Goal: Information Seeking & Learning: Learn about a topic

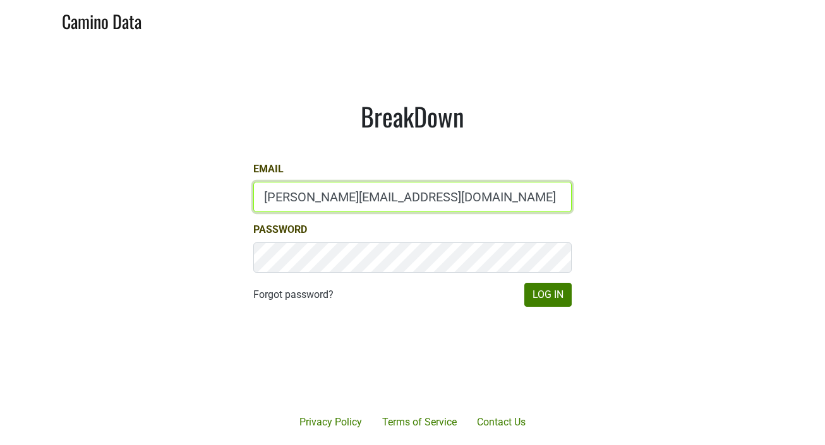
click at [400, 187] on input "[PERSON_NAME][EMAIL_ADDRESS][DOMAIN_NAME]" at bounding box center [412, 197] width 318 height 30
type input "[EMAIL_ADDRESS][DOMAIN_NAME]"
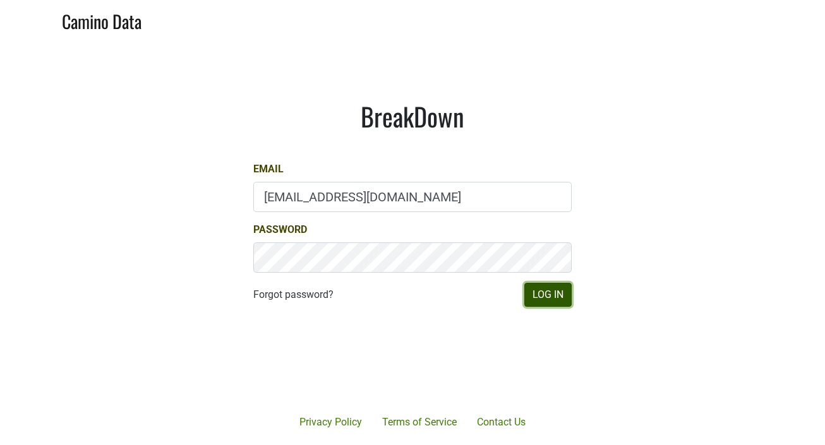
click at [542, 293] on button "Log In" at bounding box center [547, 295] width 47 height 24
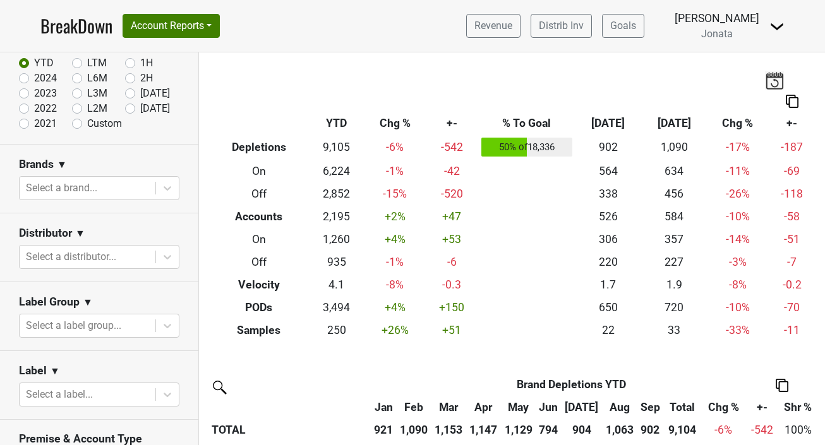
scroll to position [88, 0]
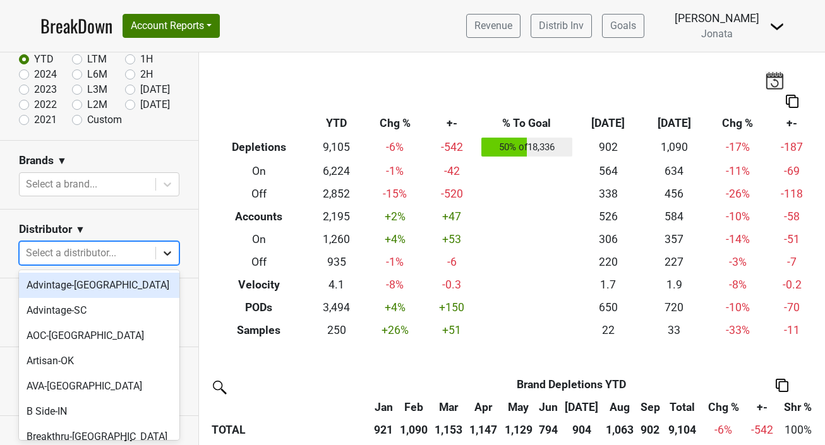
click at [169, 254] on icon at bounding box center [167, 253] width 13 height 13
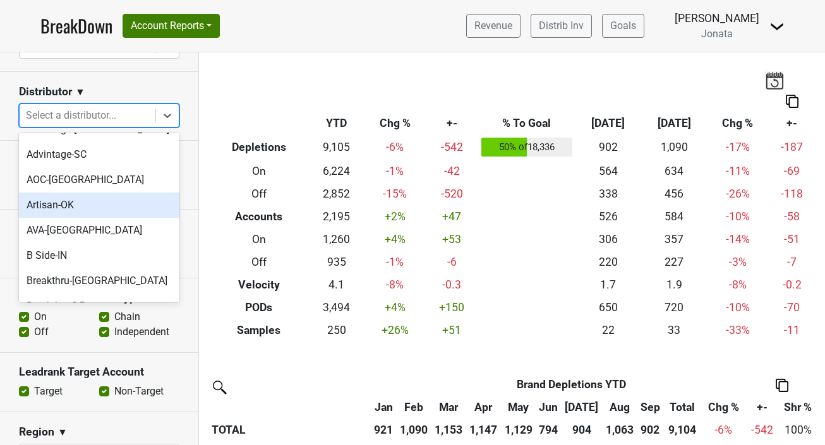
scroll to position [28, 0]
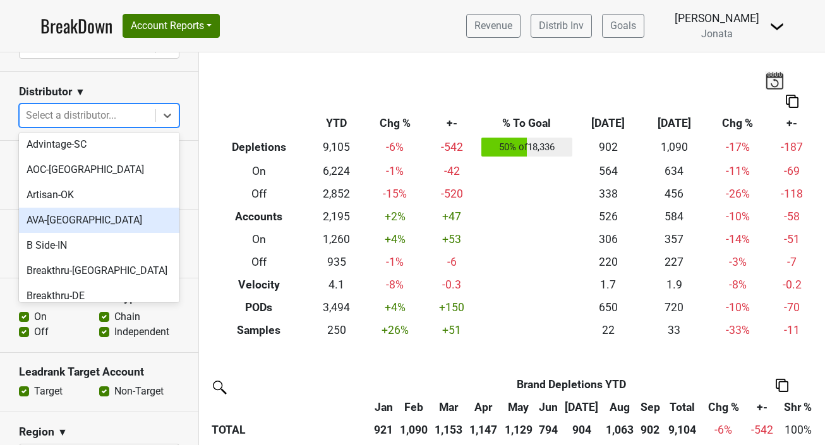
click at [3, 208] on section "Label Group ▼ Select a label group..." at bounding box center [99, 175] width 198 height 69
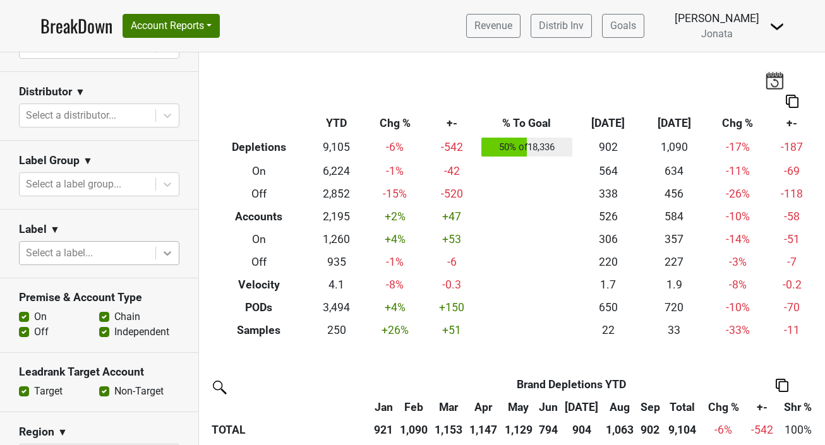
click at [171, 255] on icon at bounding box center [167, 253] width 13 height 13
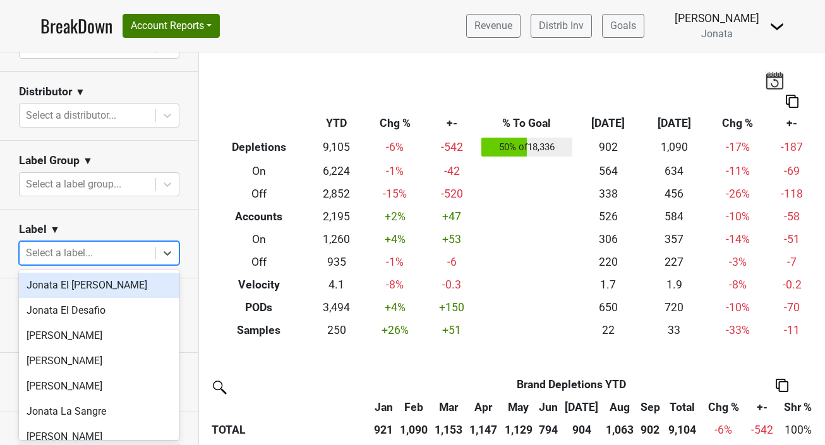
click at [191, 235] on section "Label ▼ option [PERSON_NAME] El [PERSON_NAME] focused, 1 of 36. 36 results avai…" at bounding box center [99, 244] width 198 height 69
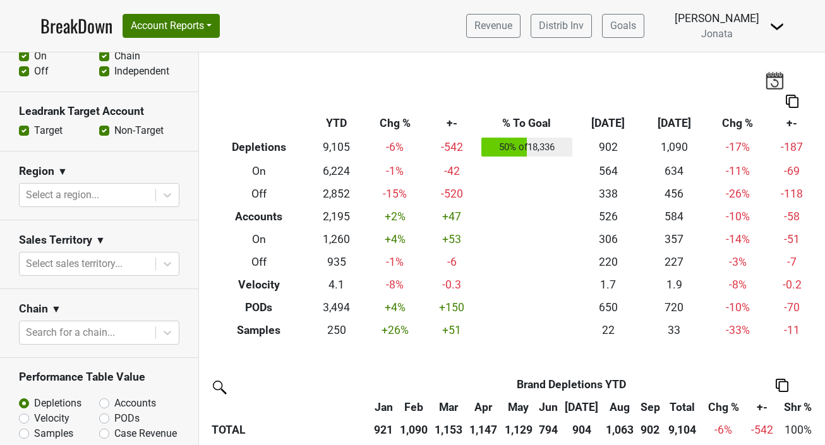
scroll to position [509, 0]
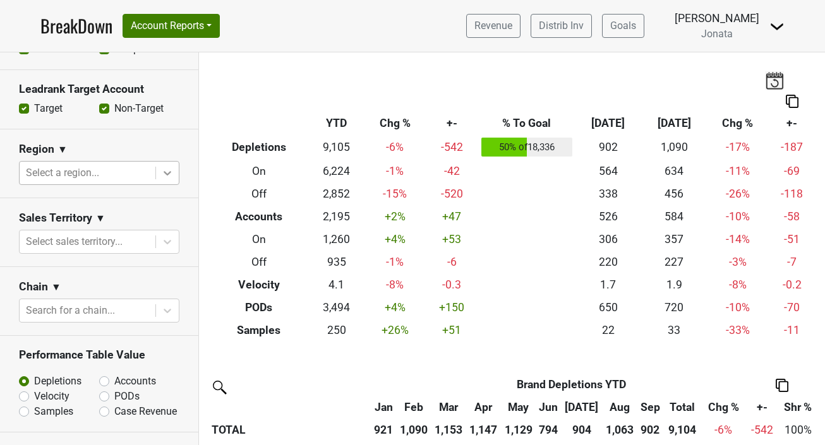
click at [171, 169] on icon at bounding box center [167, 173] width 13 height 13
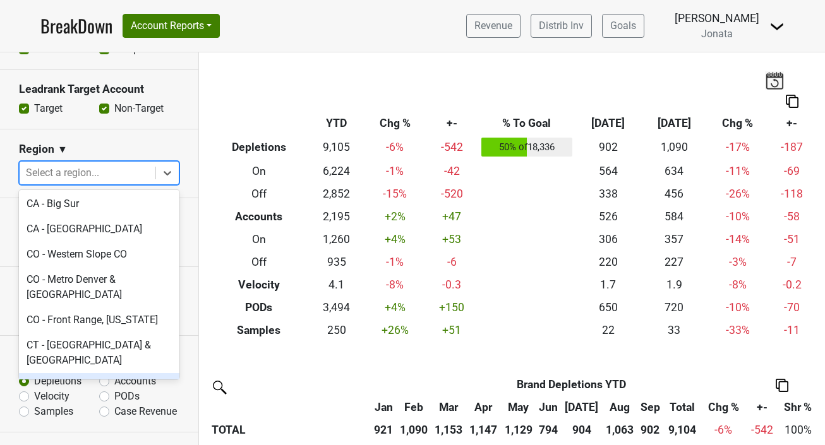
scroll to position [621, 0]
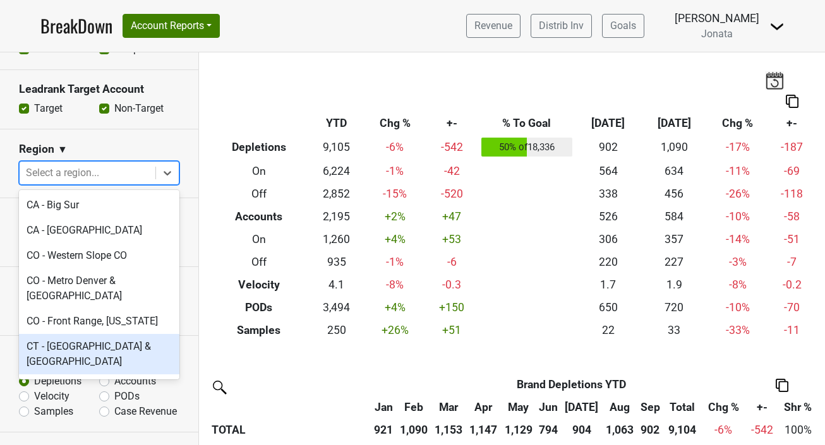
click at [78, 334] on div "CT - [GEOGRAPHIC_DATA] & [GEOGRAPHIC_DATA]" at bounding box center [99, 354] width 160 height 40
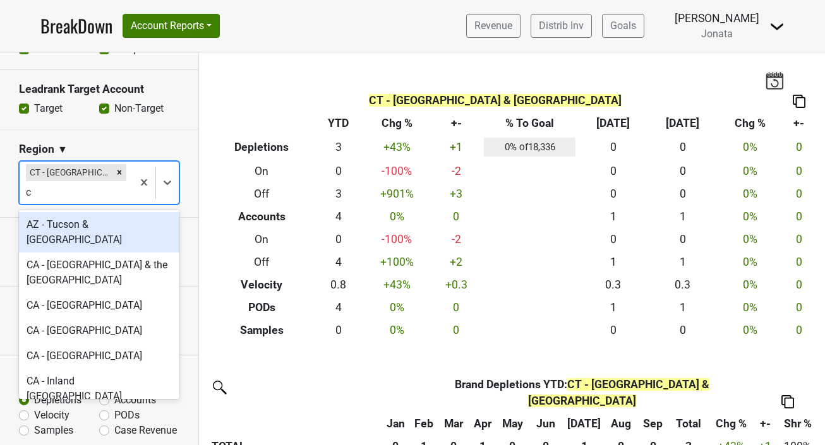
type input "ct"
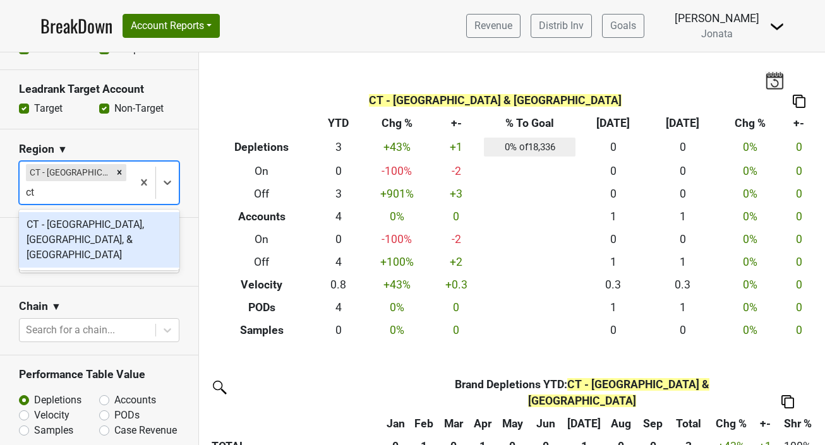
click at [86, 237] on div "CT - [GEOGRAPHIC_DATA], [GEOGRAPHIC_DATA], & [GEOGRAPHIC_DATA]" at bounding box center [99, 240] width 160 height 56
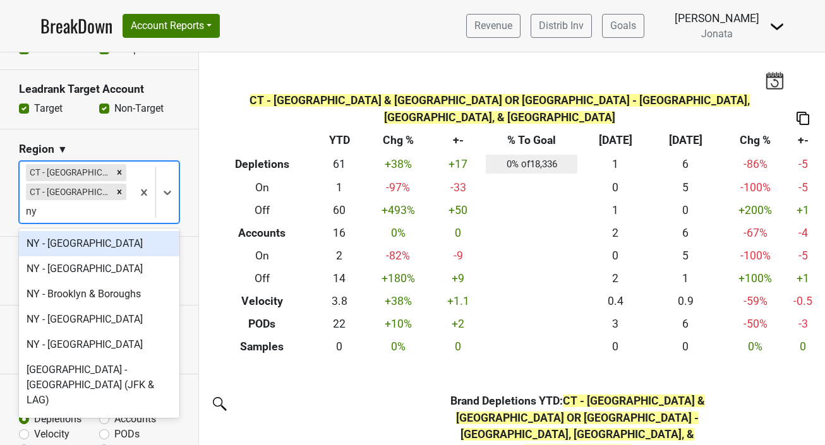
type input "ny"
click at [192, 241] on section "Sales Territory ▼ Select sales territory..." at bounding box center [99, 271] width 198 height 69
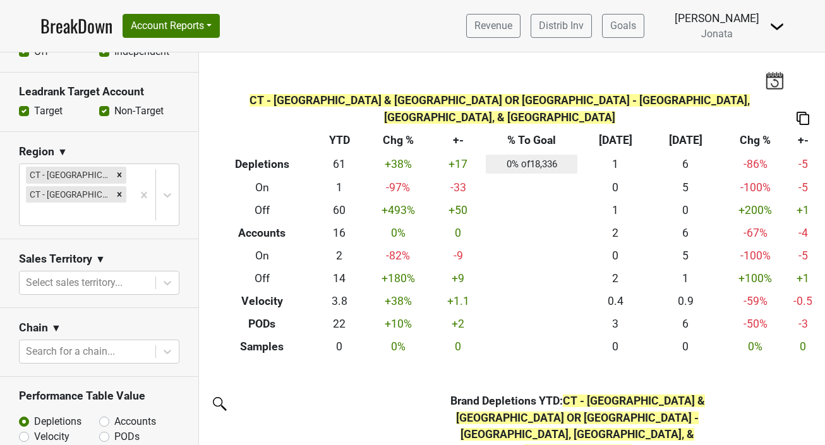
scroll to position [501, 0]
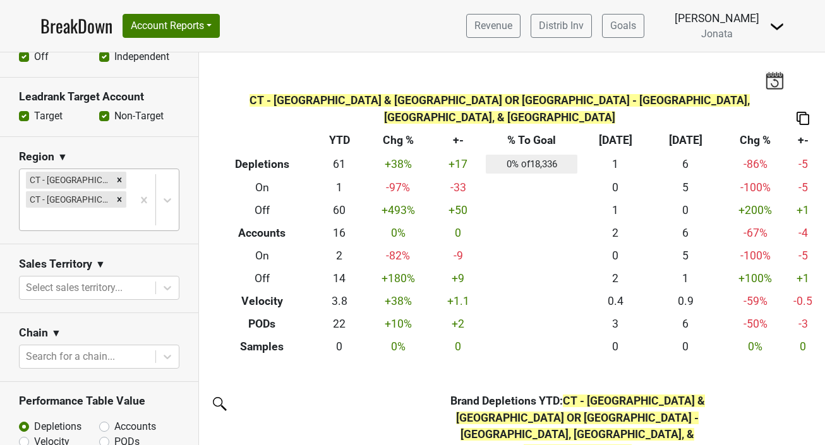
click at [108, 220] on div at bounding box center [76, 219] width 100 height 18
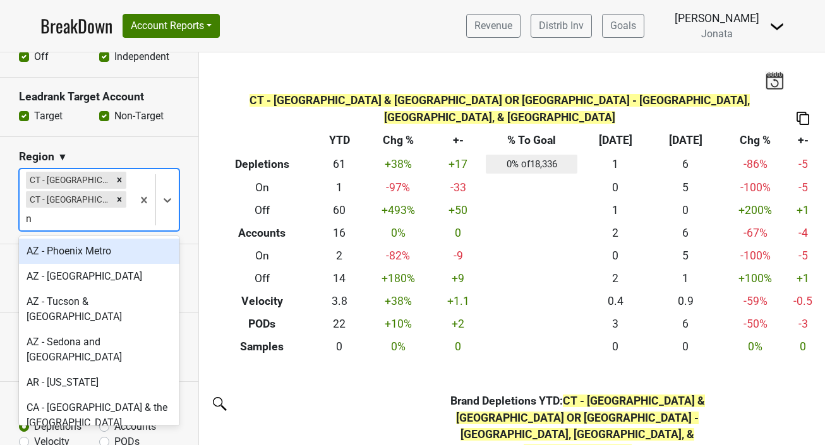
type input "ny"
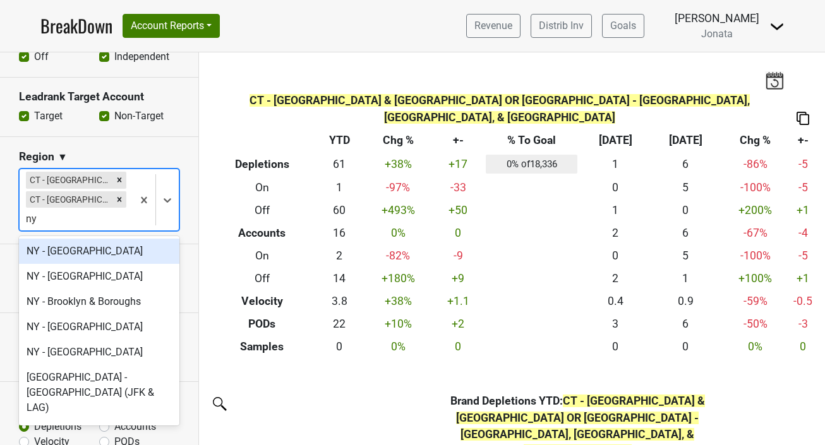
click at [107, 254] on div "NY - [GEOGRAPHIC_DATA]" at bounding box center [99, 251] width 160 height 25
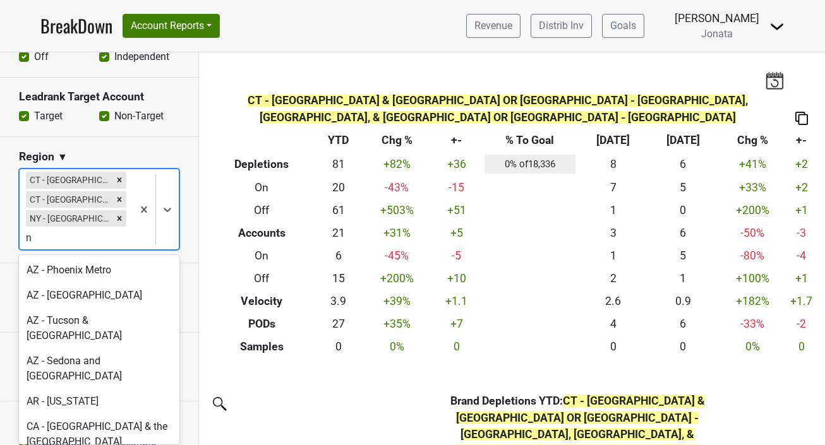
type input "ny"
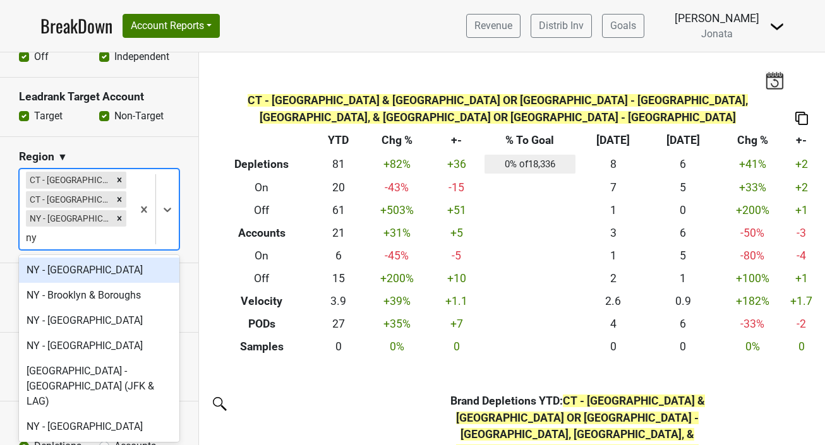
click at [107, 273] on div "NY - [GEOGRAPHIC_DATA]" at bounding box center [99, 270] width 160 height 25
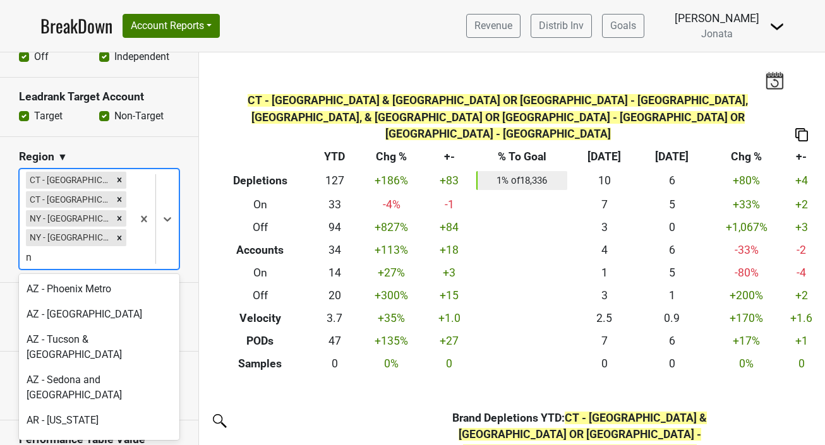
type input "ny"
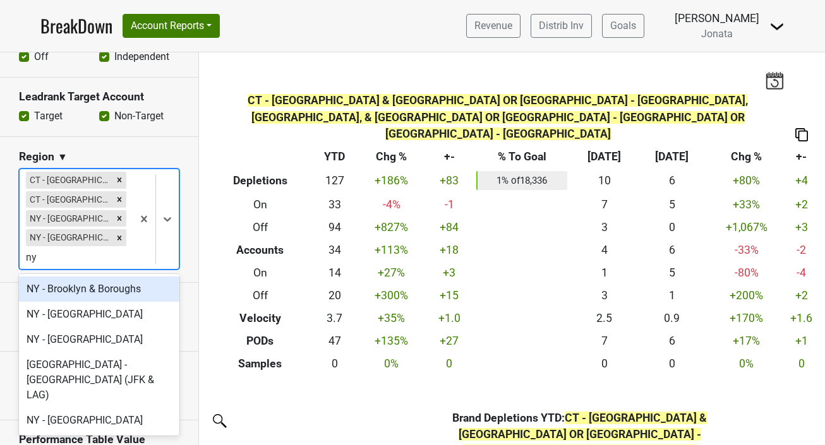
click at [105, 291] on div "NY - Brooklyn & Boroughs" at bounding box center [99, 289] width 160 height 25
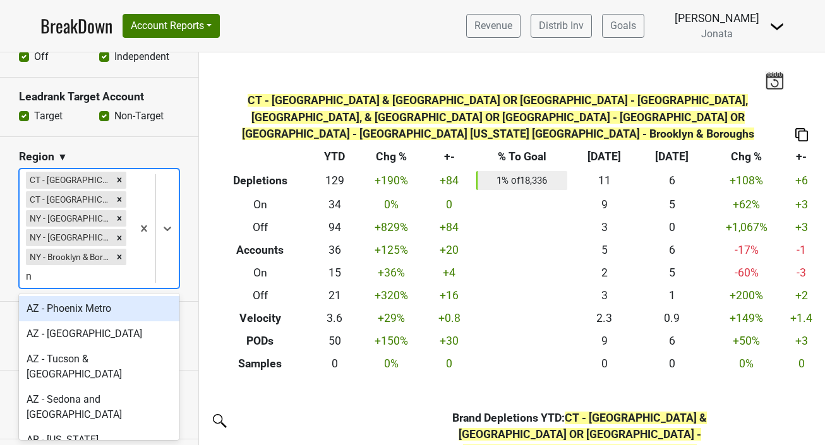
type input "ny"
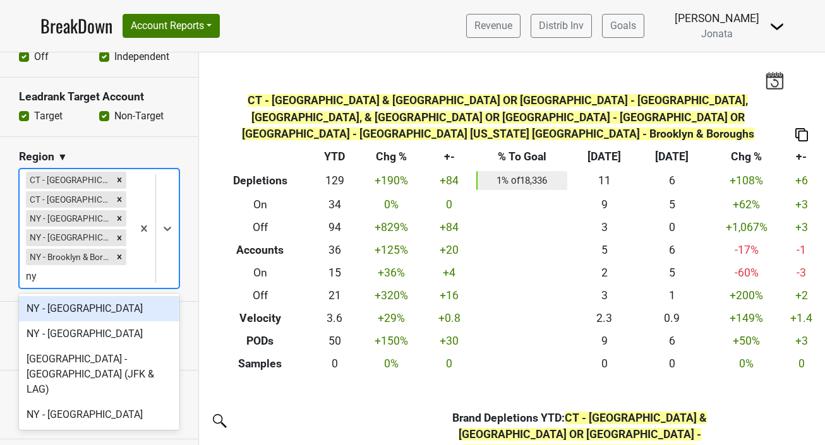
click at [97, 306] on div "NY - [GEOGRAPHIC_DATA]" at bounding box center [99, 308] width 160 height 25
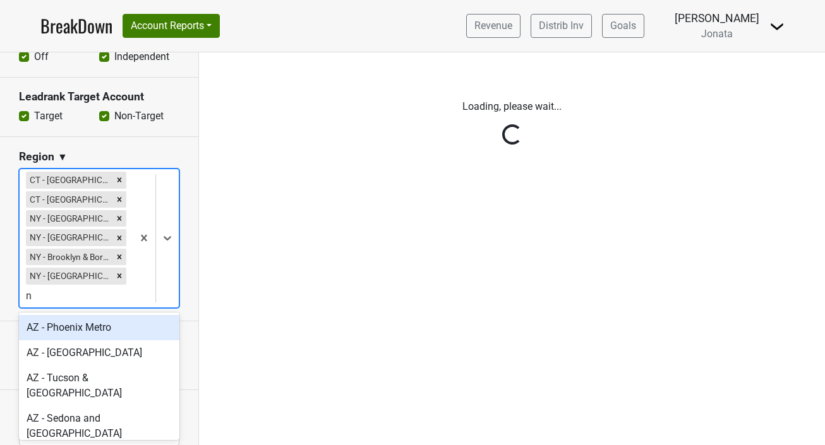
type input "ny"
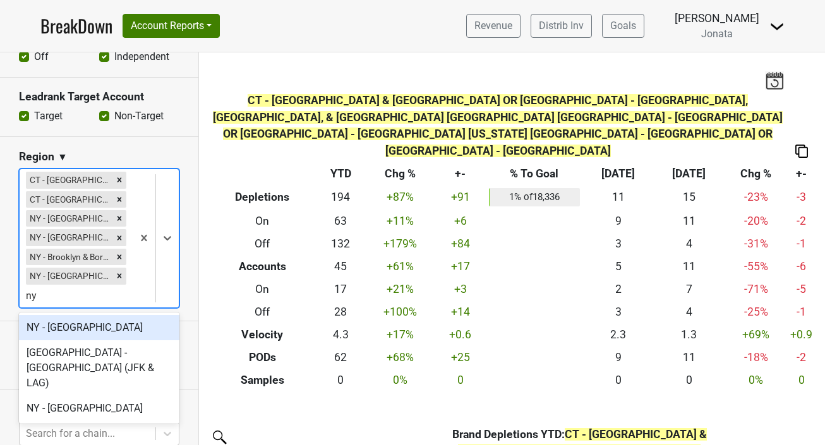
click at [80, 324] on div "NY - [GEOGRAPHIC_DATA]" at bounding box center [99, 327] width 160 height 25
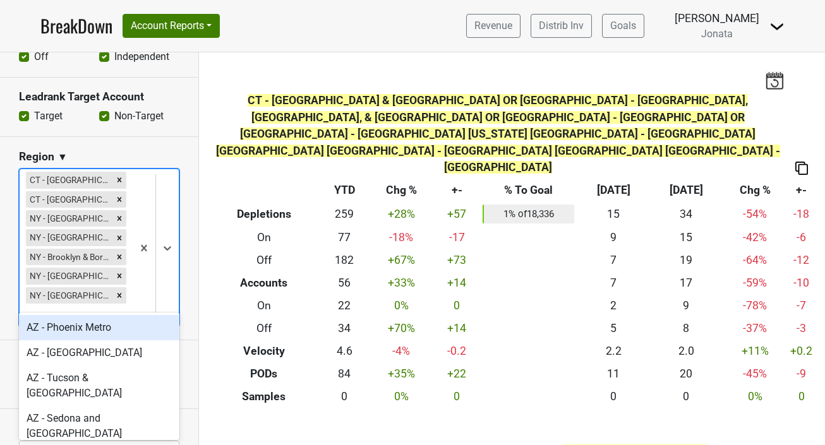
type input "ny"
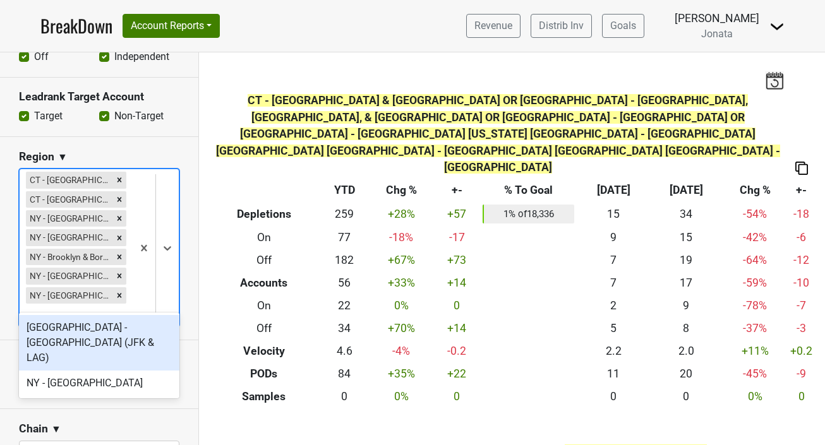
click at [92, 326] on div "[GEOGRAPHIC_DATA] - [GEOGRAPHIC_DATA] (JFK & LAG)" at bounding box center [99, 343] width 160 height 56
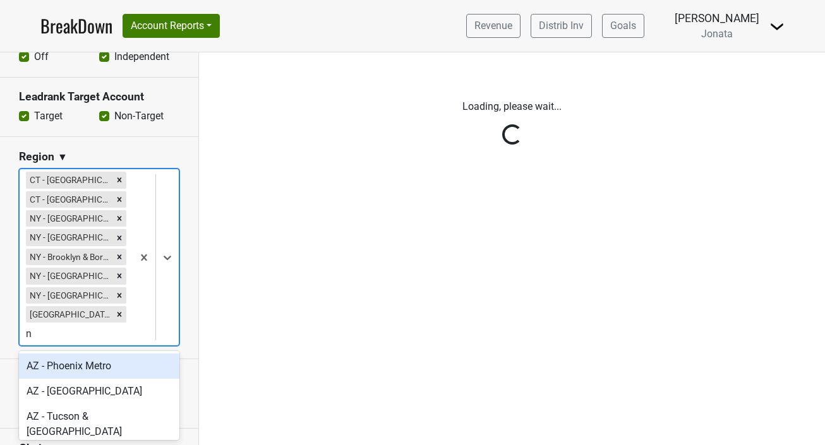
type input "ny"
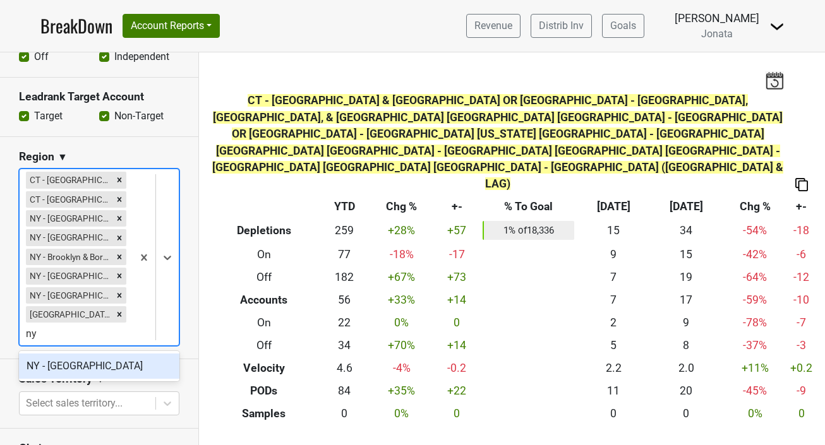
click at [91, 360] on div "NY - [GEOGRAPHIC_DATA]" at bounding box center [99, 366] width 160 height 25
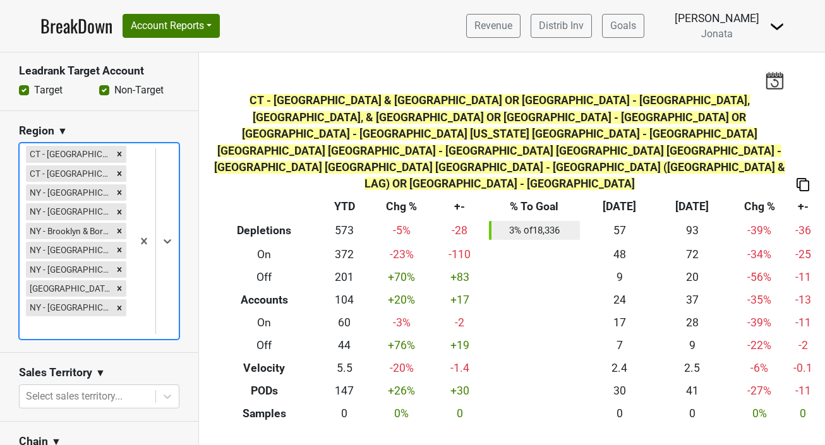
scroll to position [535, 0]
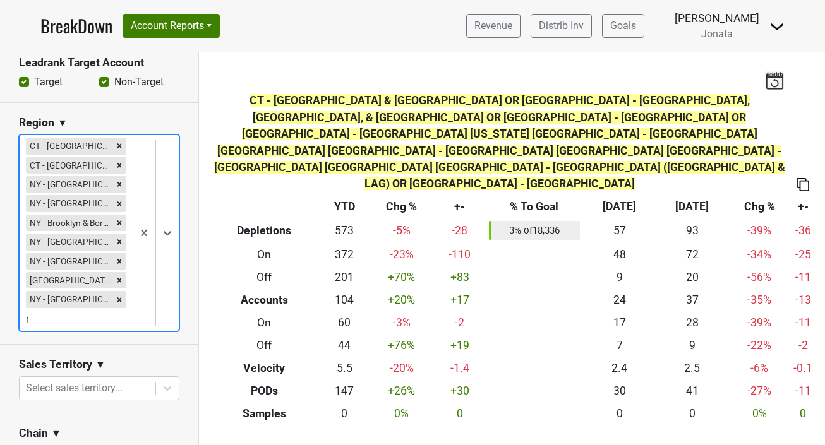
type input "nj"
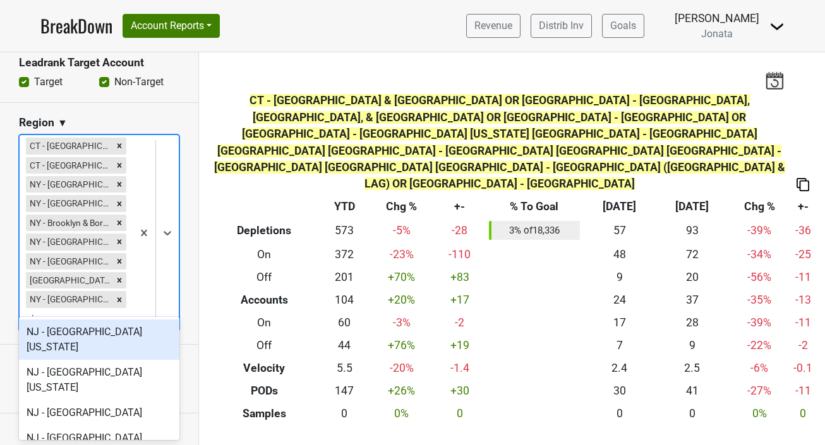
click at [110, 335] on div "NJ - [GEOGRAPHIC_DATA][US_STATE]" at bounding box center [99, 339] width 160 height 40
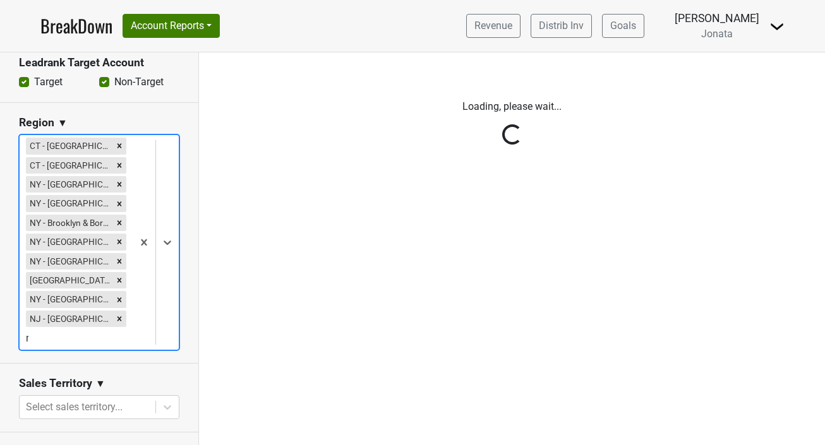
type input "nj"
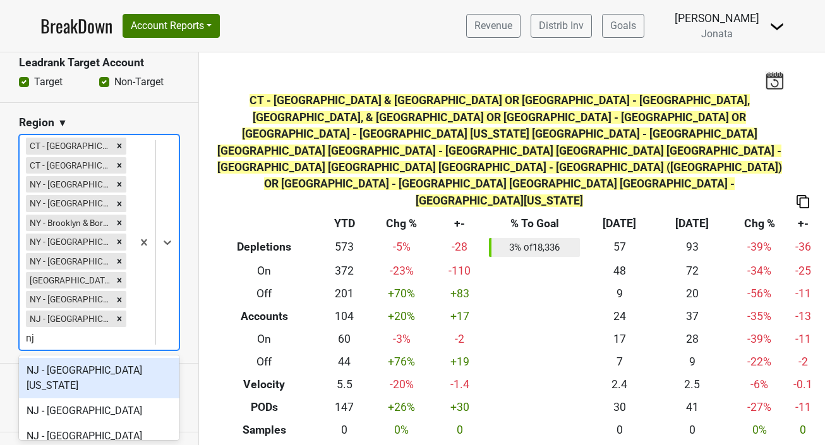
click at [87, 370] on div "NJ - [GEOGRAPHIC_DATA][US_STATE]" at bounding box center [99, 378] width 160 height 40
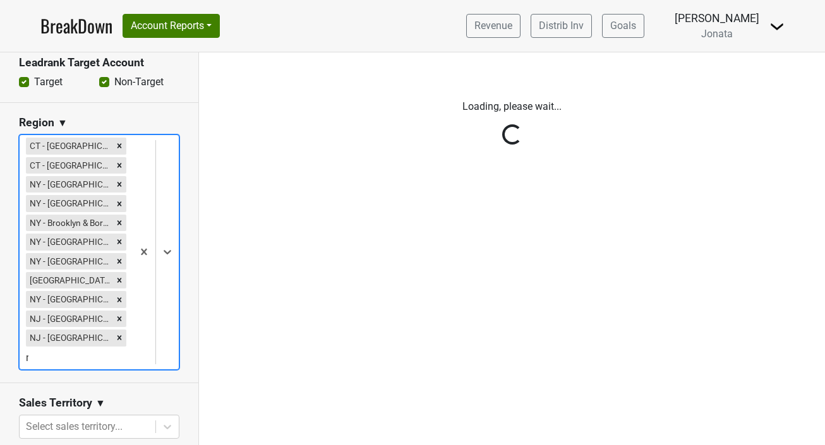
type input "nj"
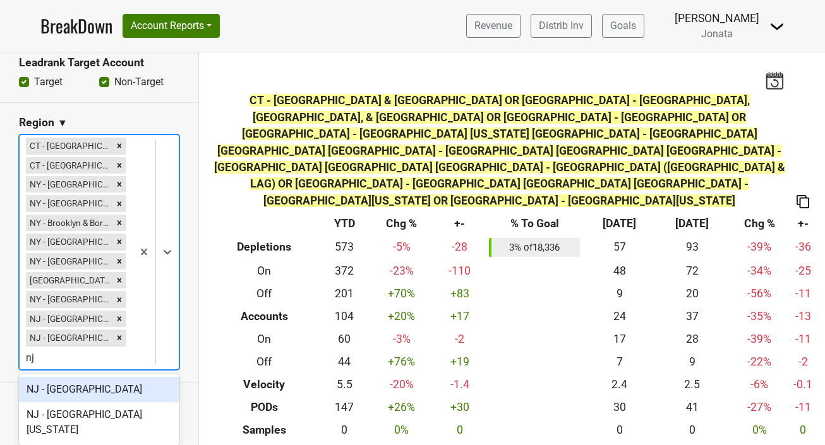
click at [79, 385] on div "NJ - [GEOGRAPHIC_DATA]" at bounding box center [99, 389] width 160 height 25
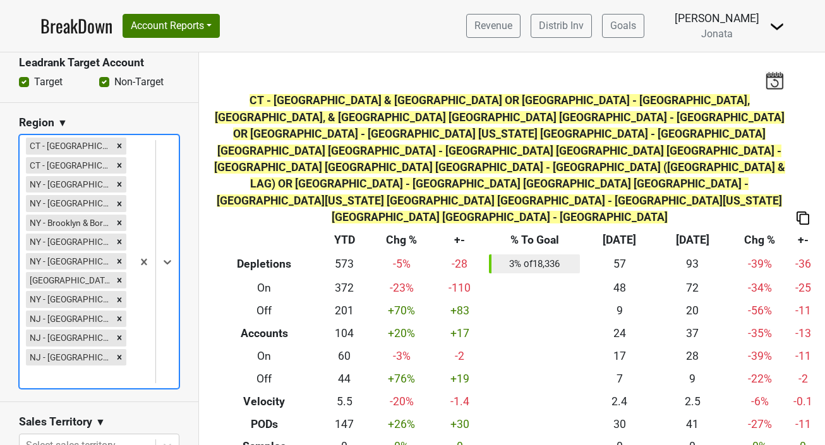
click at [193, 123] on section "Region ▼ options CT - [GEOGRAPHIC_DATA],[GEOGRAPHIC_DATA] - [GEOGRAPHIC_DATA], …" at bounding box center [99, 252] width 198 height 299
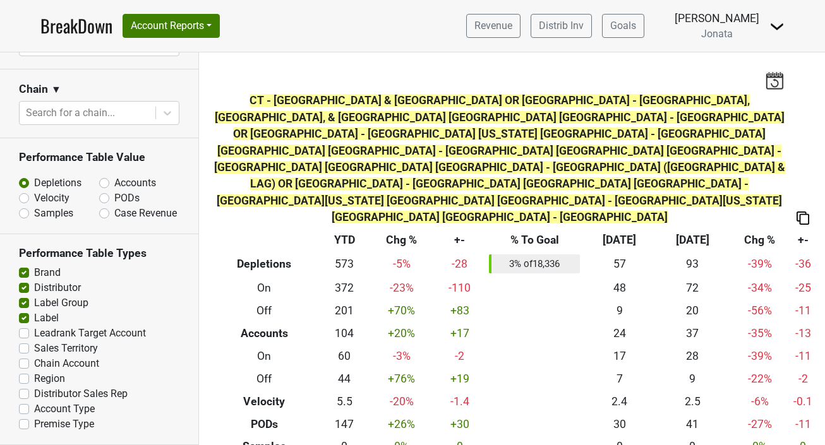
scroll to position [0, 0]
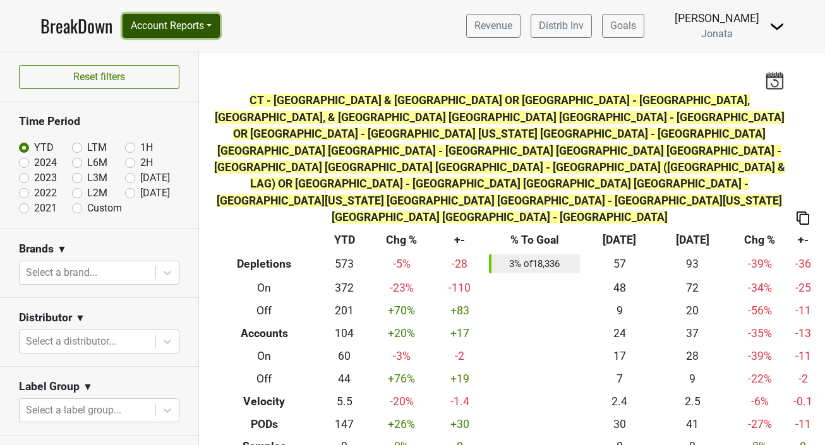
click at [217, 28] on button "Account Reports" at bounding box center [170, 26] width 97 height 24
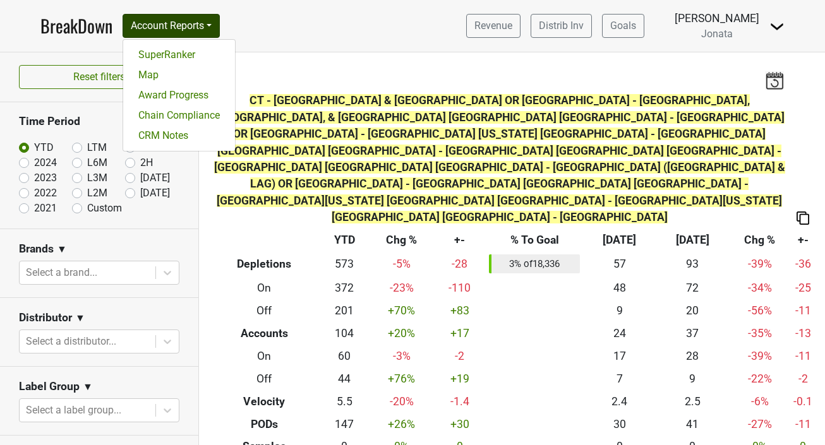
click at [177, 252] on div "Brands ▼" at bounding box center [99, 251] width 160 height 19
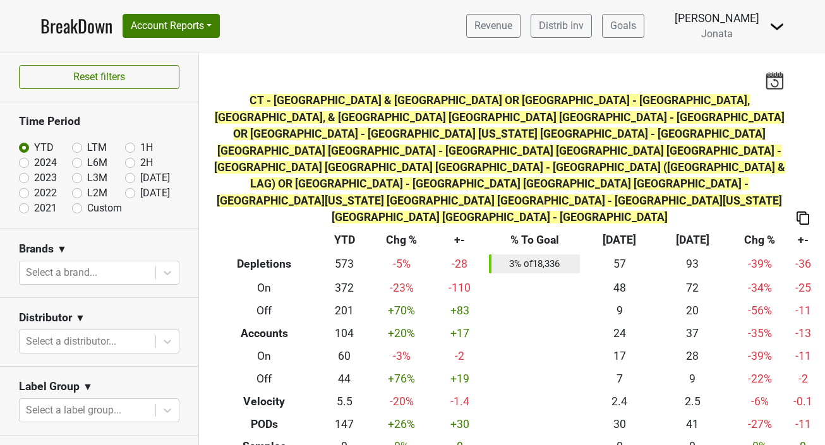
click at [140, 176] on label "[DATE]" at bounding box center [155, 177] width 30 height 15
click at [129, 176] on input "[DATE]" at bounding box center [150, 176] width 51 height 13
radio input "true"
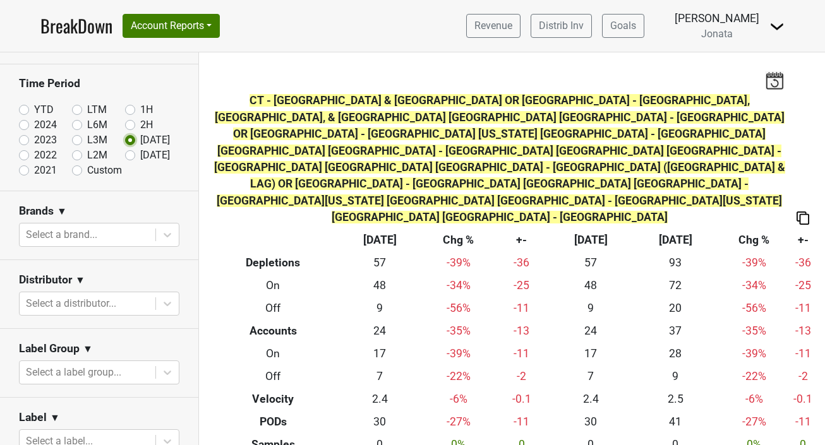
scroll to position [39, 0]
click at [169, 299] on icon at bounding box center [167, 303] width 13 height 13
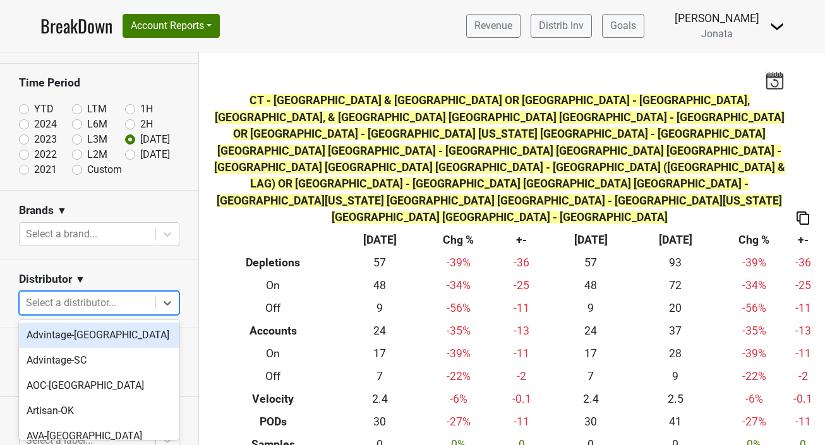
click at [197, 227] on section "Brands ▼ Select a brand..." at bounding box center [99, 225] width 198 height 69
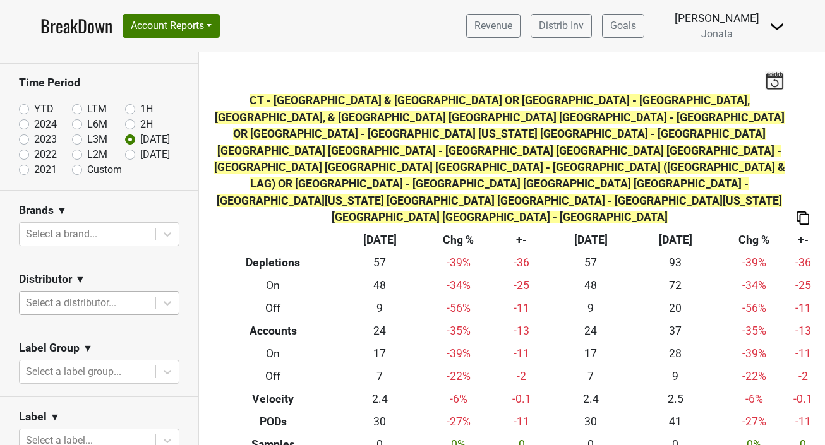
click at [46, 305] on div at bounding box center [87, 303] width 123 height 18
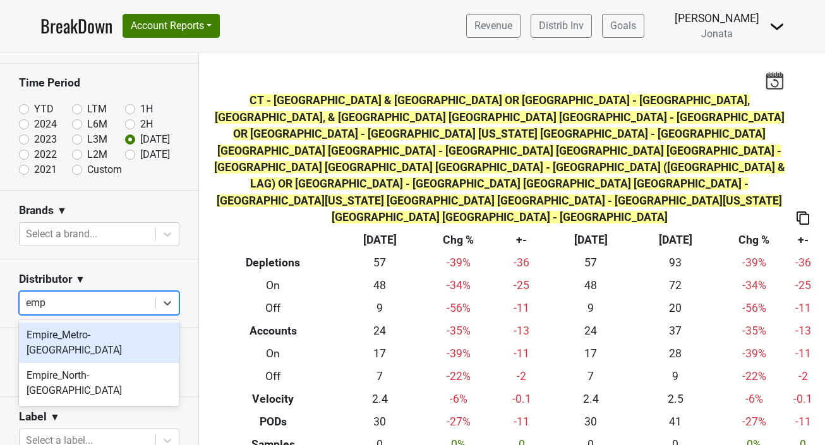
type input "empi"
click at [51, 331] on div "Empire_Metro-[GEOGRAPHIC_DATA]" at bounding box center [99, 343] width 160 height 40
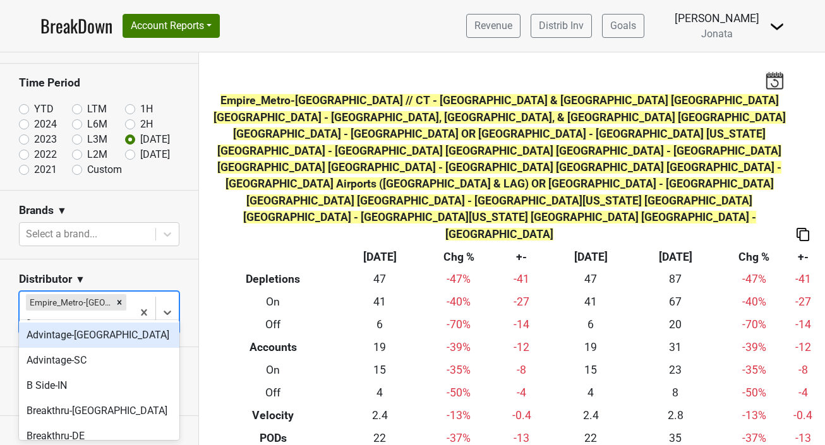
type input "em"
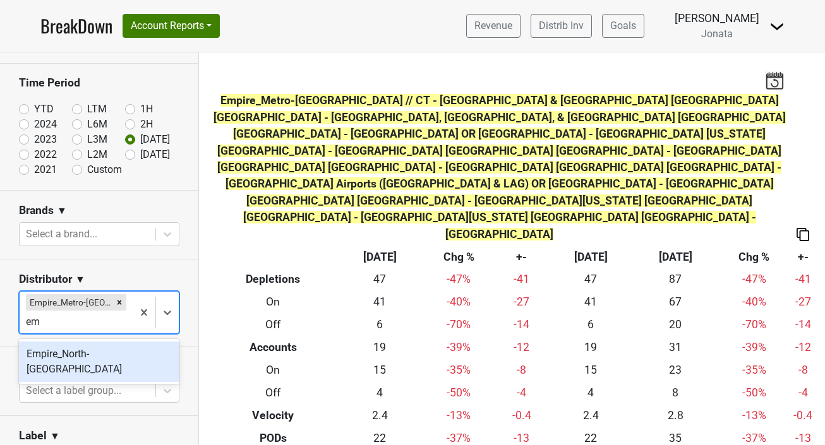
click at [63, 351] on div "Empire_North-[GEOGRAPHIC_DATA]" at bounding box center [99, 362] width 160 height 40
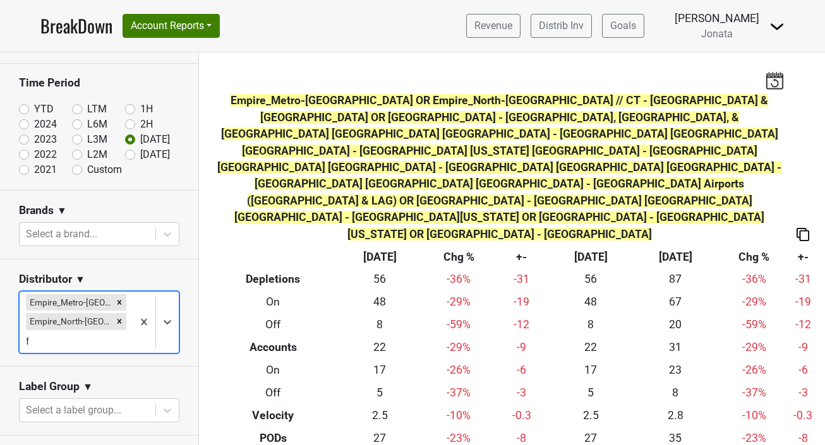
type input "fl"
click at [61, 359] on div "Breakthru-[GEOGRAPHIC_DATA]" at bounding box center [99, 354] width 160 height 25
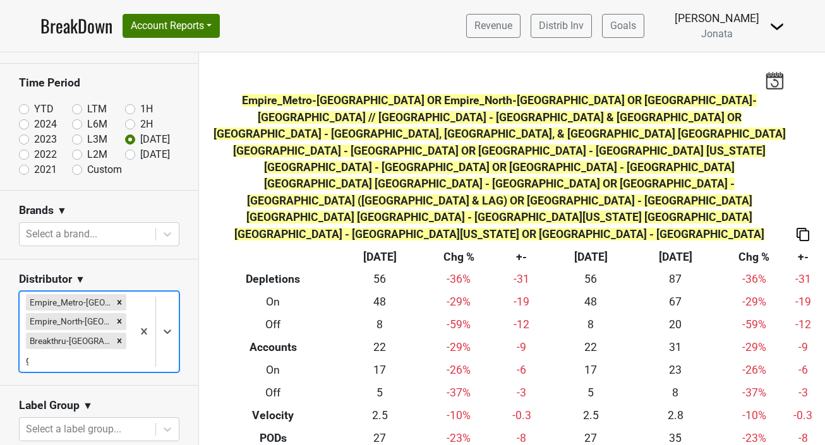
scroll to position [44, 0]
type input "ga"
click at [52, 374] on div "Prime-GA" at bounding box center [99, 373] width 160 height 25
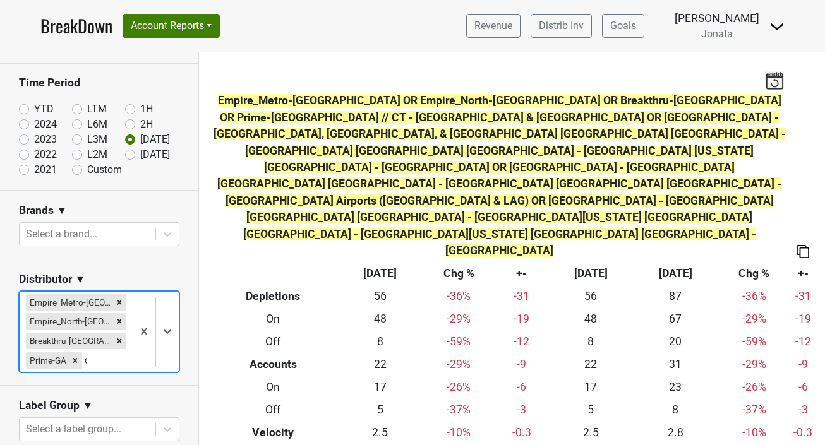
type input "ct"
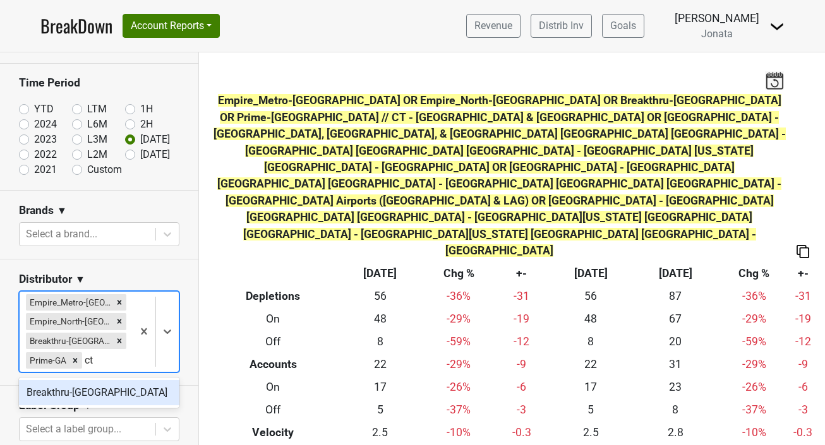
click at [48, 388] on div "Breakthru-[GEOGRAPHIC_DATA]" at bounding box center [99, 392] width 160 height 25
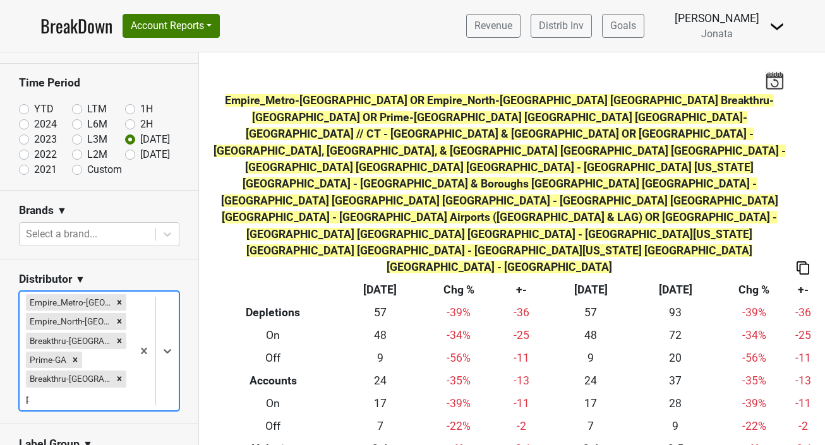
scroll to position [7, 0]
type input "pa"
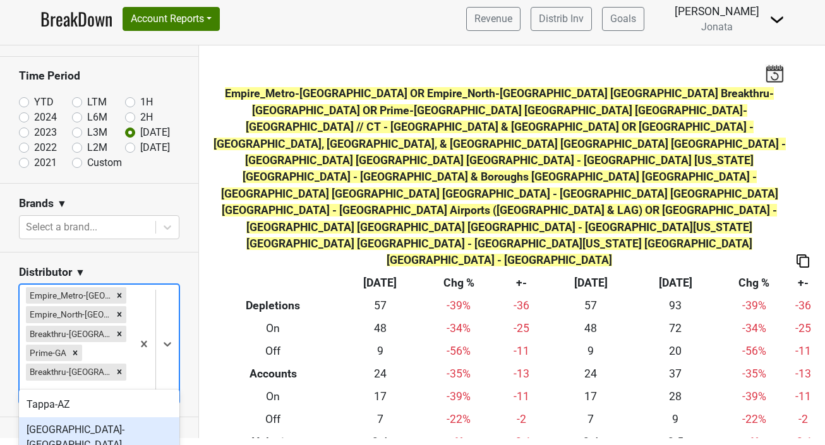
click at [70, 439] on div "[GEOGRAPHIC_DATA]-[GEOGRAPHIC_DATA]" at bounding box center [99, 437] width 160 height 40
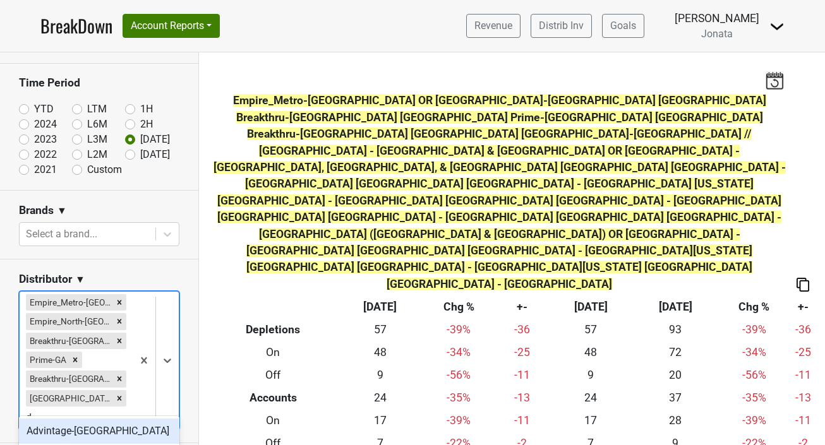
type input "de"
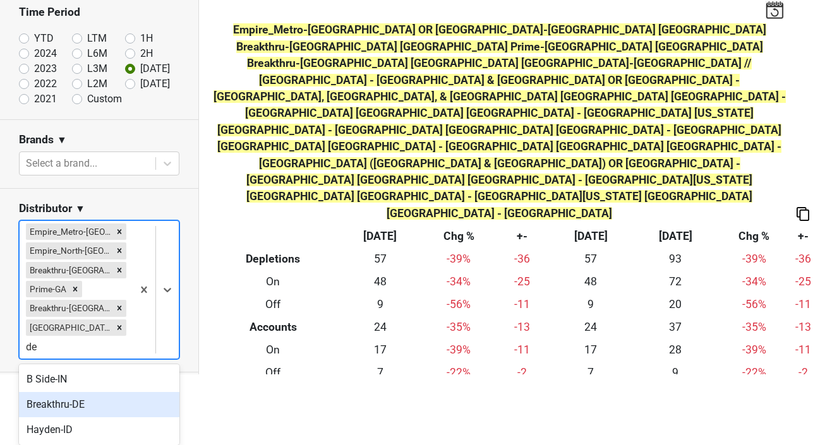
click at [79, 408] on div "Breakthru-DE" at bounding box center [99, 404] width 160 height 25
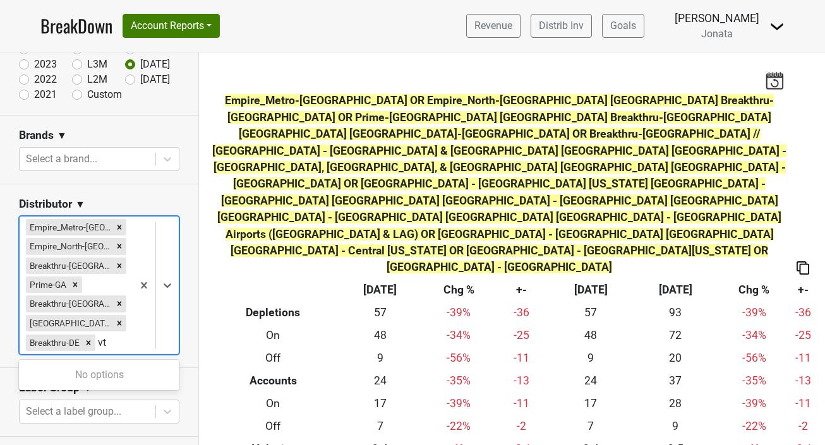
scroll to position [0, 0]
type input "v"
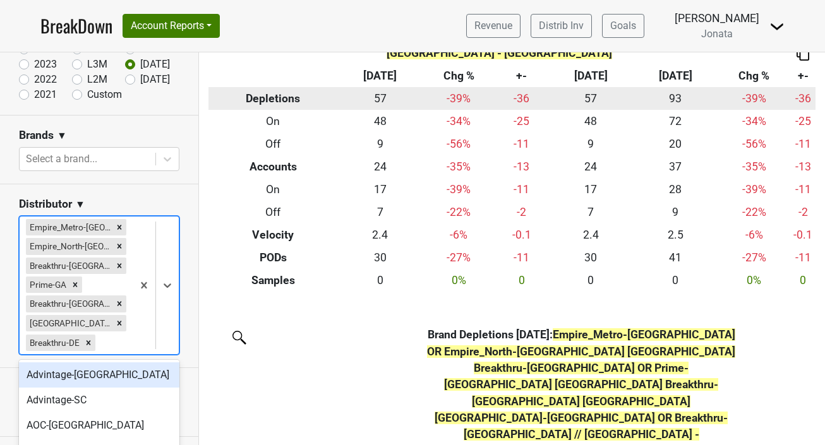
scroll to position [222, 0]
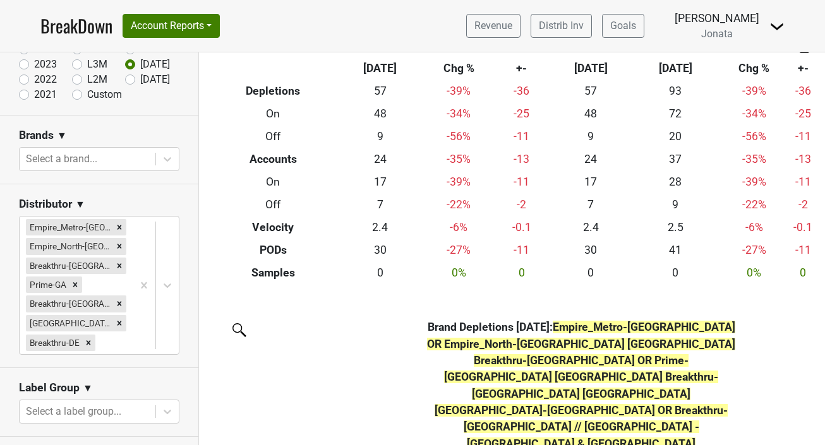
click at [196, 195] on section "Distributor ▼ Empire_Metro-[GEOGRAPHIC_DATA] Empire_North-NY Breakthru-[GEOGRAP…" at bounding box center [99, 276] width 198 height 184
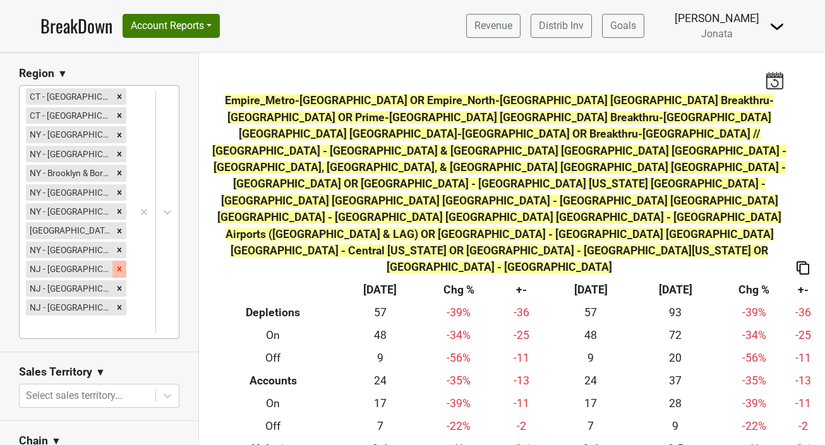
scroll to position [703, 0]
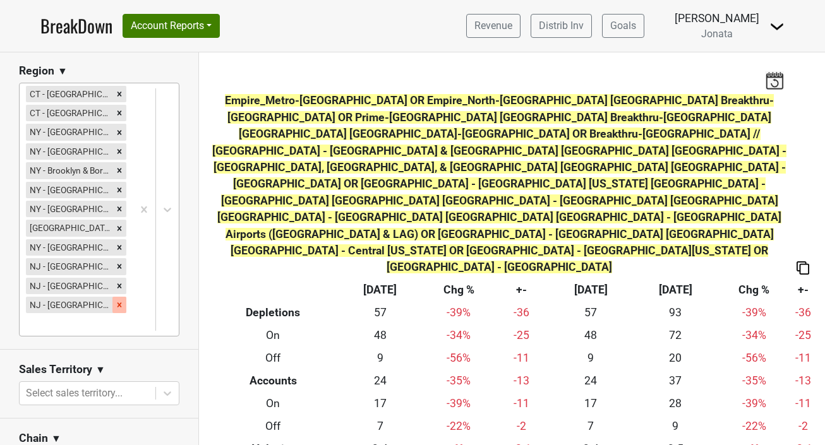
click at [121, 307] on icon "Remove NJ - EWR International Airport" at bounding box center [119, 304] width 4 height 4
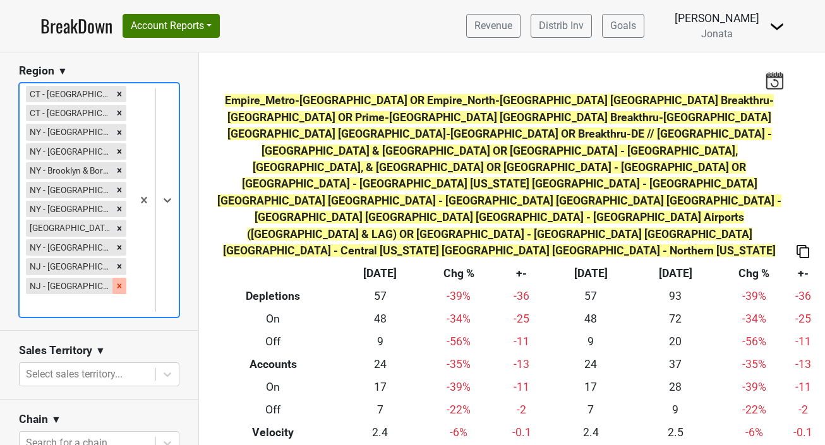
click at [119, 289] on icon "Remove NJ - Northern New Jersey" at bounding box center [119, 286] width 9 height 9
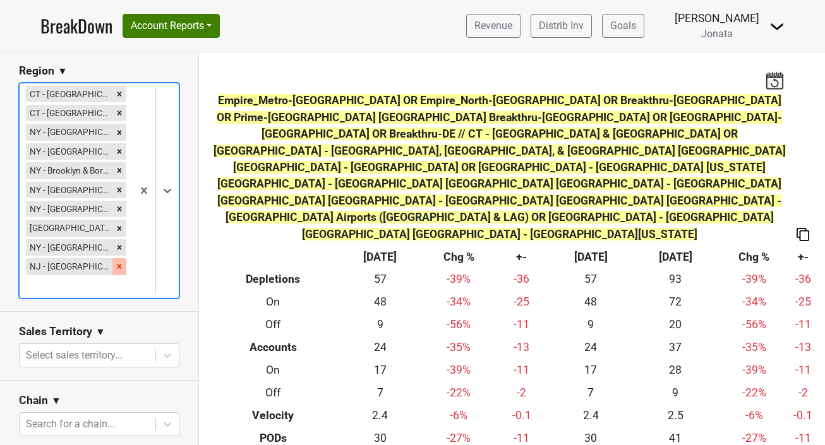
click at [119, 270] on icon "Remove NJ - Central New Jersey" at bounding box center [119, 266] width 9 height 9
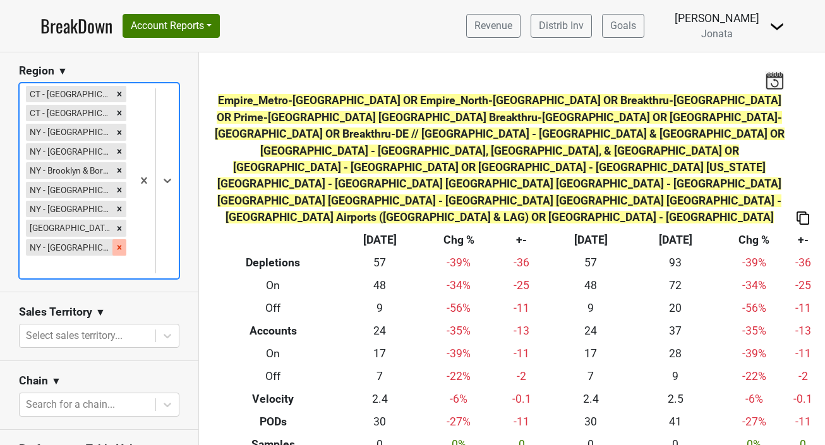
click at [115, 251] on icon "Remove NY - Manhattan" at bounding box center [119, 247] width 9 height 9
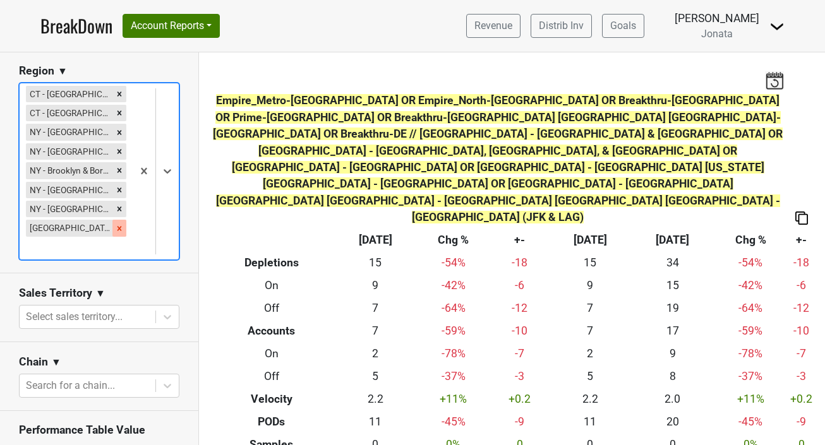
click at [117, 226] on icon "Remove NY - NYC Airports (JFK & LAG)" at bounding box center [119, 228] width 4 height 4
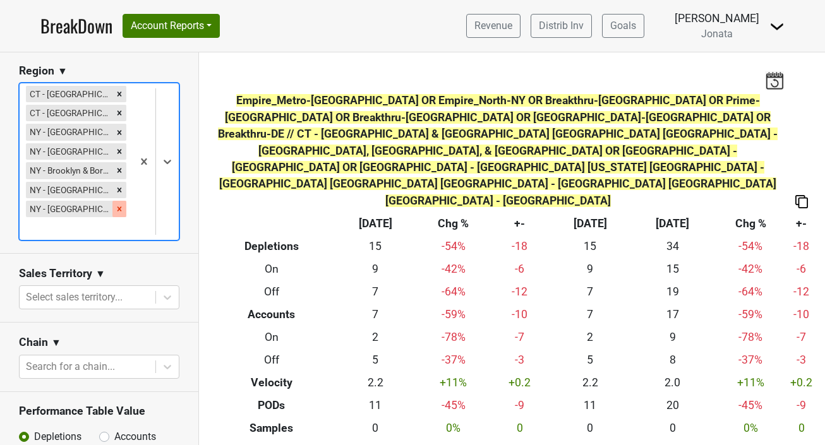
click at [117, 208] on icon "Remove NY - Long Island" at bounding box center [119, 209] width 4 height 4
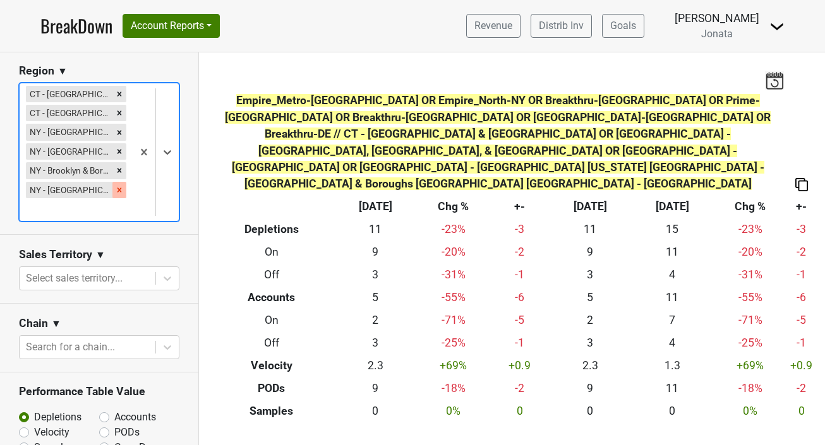
click at [121, 187] on icon "Remove NY - Westchester County" at bounding box center [119, 190] width 9 height 9
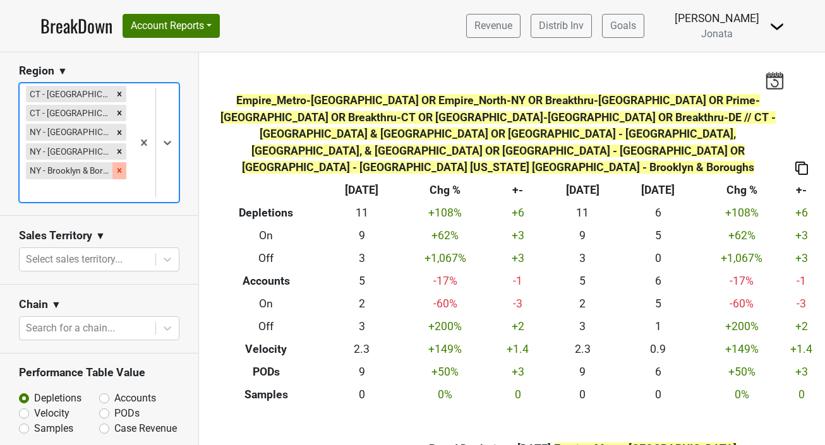
click at [121, 166] on icon "Remove NY - Brooklyn & Boroughs" at bounding box center [119, 170] width 9 height 9
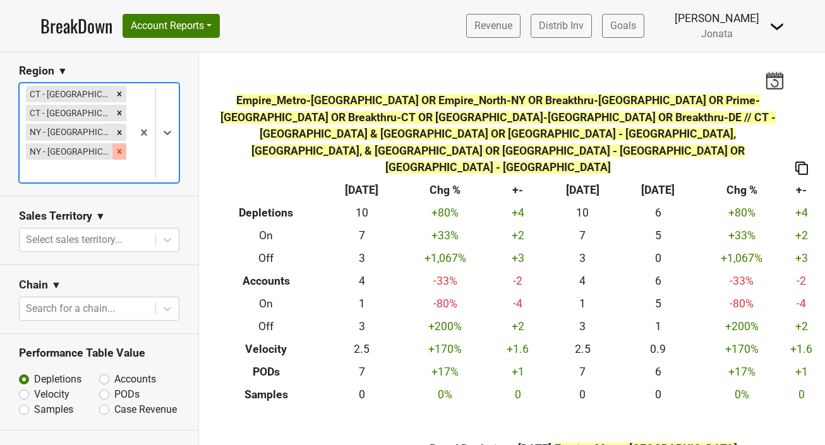
click at [120, 154] on icon "Remove NY - Eastern NY State" at bounding box center [119, 151] width 9 height 9
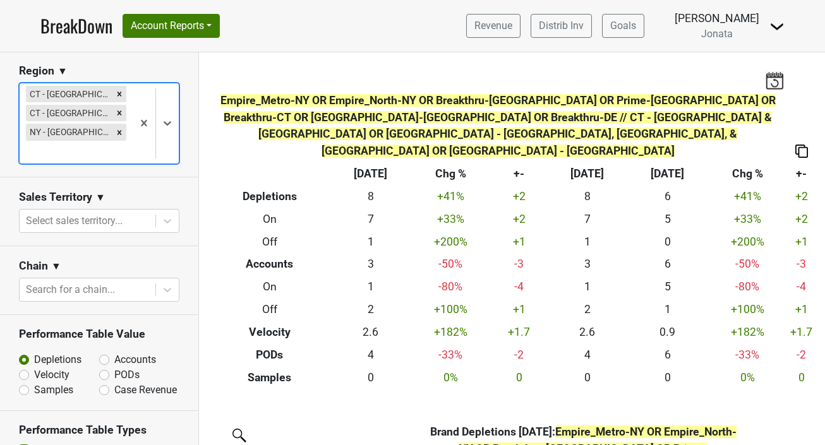
click at [117, 128] on icon "Remove NY - Western NY & Finger Lakes" at bounding box center [119, 132] width 9 height 9
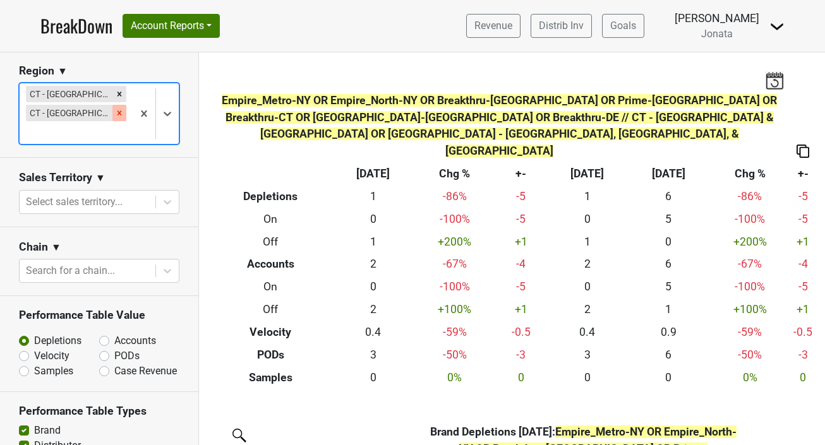
click at [119, 114] on icon "Remove CT - Fairfield, Litchfield, & New Haven" at bounding box center [119, 113] width 9 height 9
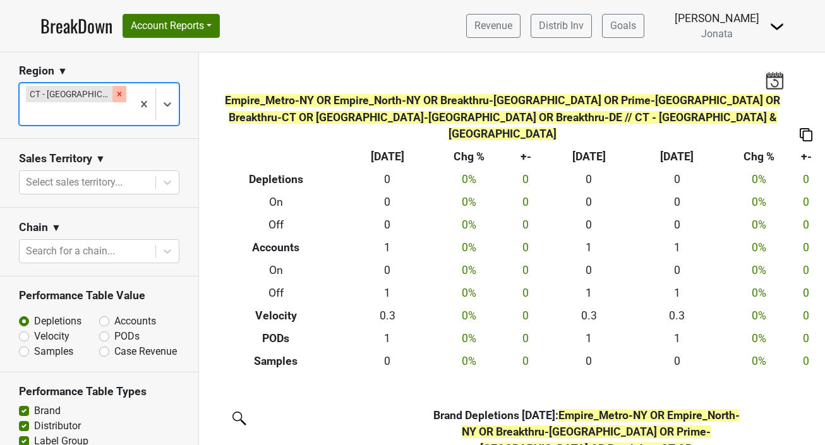
click at [119, 96] on icon "Remove CT - Hartford & Eastern CT" at bounding box center [119, 94] width 9 height 9
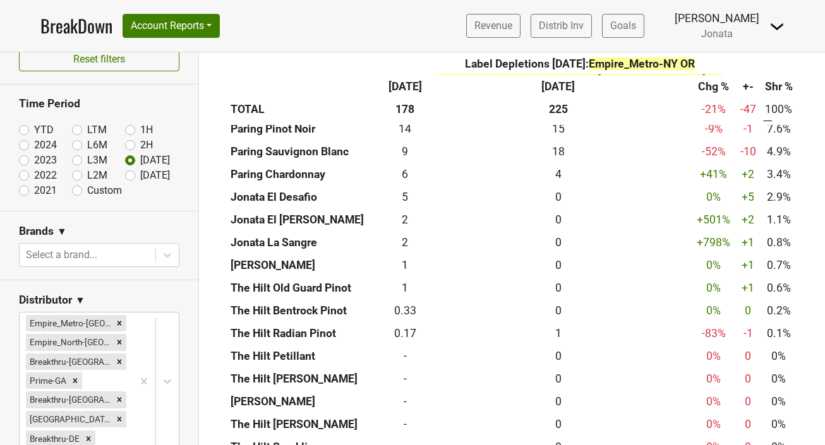
scroll to position [0, 0]
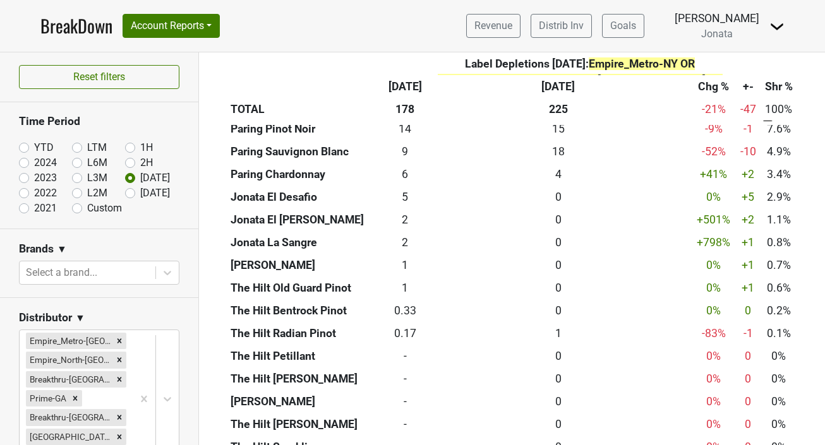
click at [34, 146] on label "YTD" at bounding box center [44, 147] width 20 height 15
click at [24, 146] on input "YTD" at bounding box center [44, 146] width 51 height 13
radio input "true"
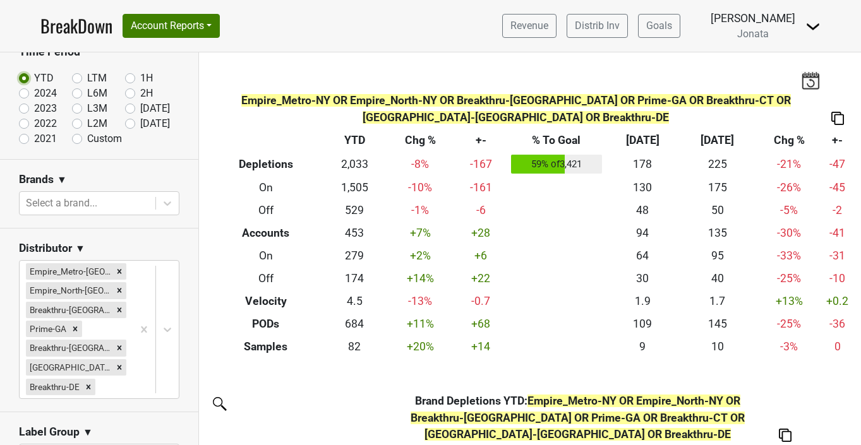
scroll to position [81, 0]
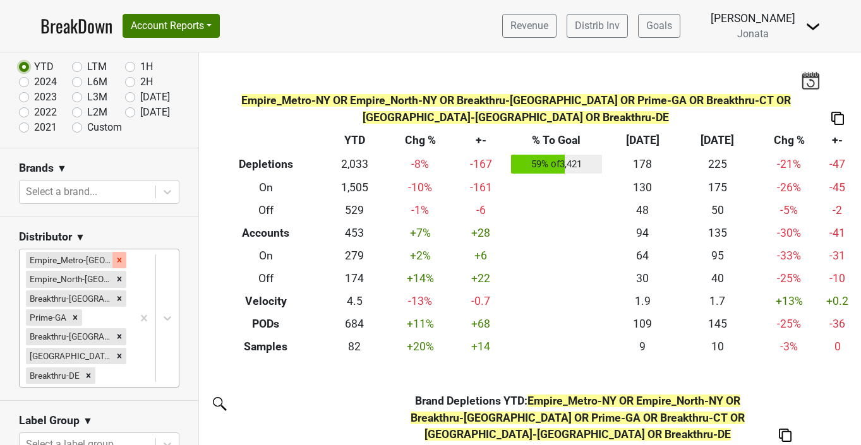
click at [117, 261] on icon "Remove Empire_Metro-NY" at bounding box center [119, 260] width 4 height 4
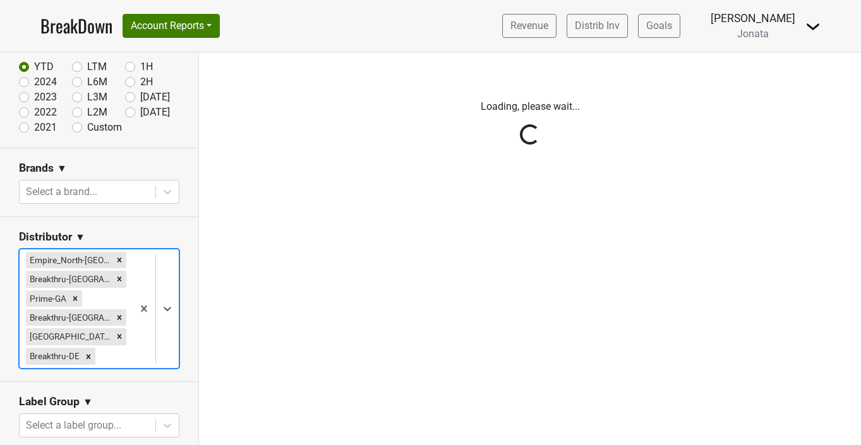
click at [105, 261] on div "Reset filters Time Period YTD LTM 1H 2024 L6M 2H 2023 L3M Sep '25 2022 L2M Oct …" at bounding box center [99, 248] width 199 height 393
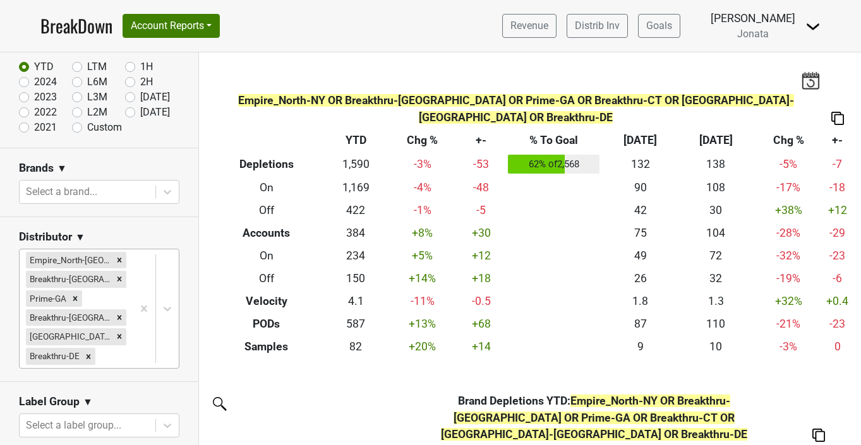
click at [115, 261] on icon "Remove Empire_North-NY" at bounding box center [119, 260] width 9 height 9
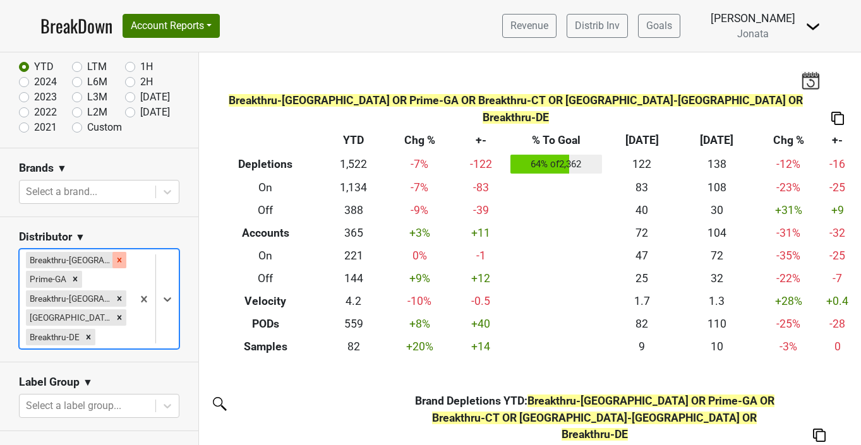
click at [115, 256] on icon "Remove Breakthru-FL" at bounding box center [119, 260] width 9 height 9
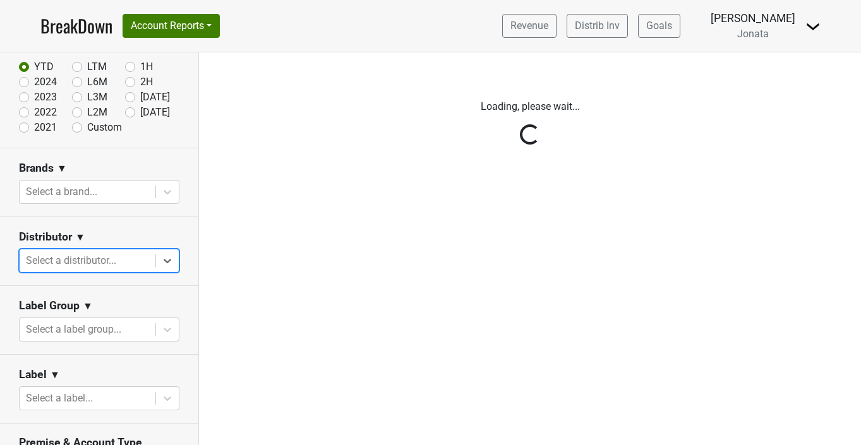
click at [68, 264] on div "Reset filters Time Period YTD LTM 1H 2024 L6M 2H 2023 L3M Sep '25 2022 L2M Oct …" at bounding box center [99, 248] width 199 height 393
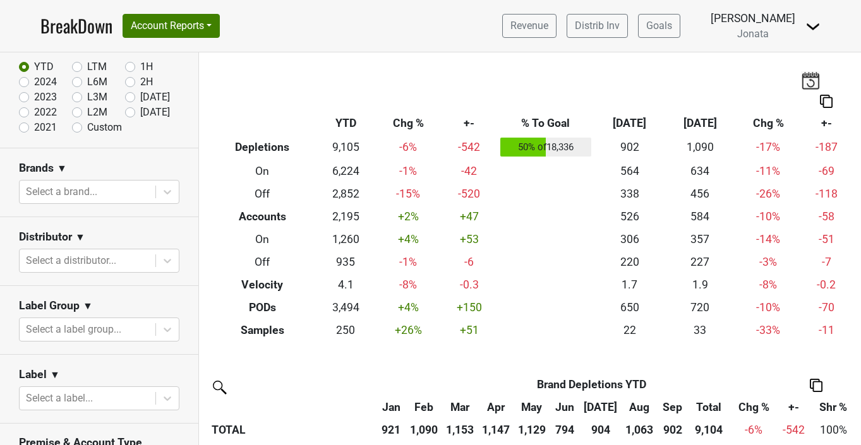
click at [69, 258] on div at bounding box center [87, 261] width 123 height 18
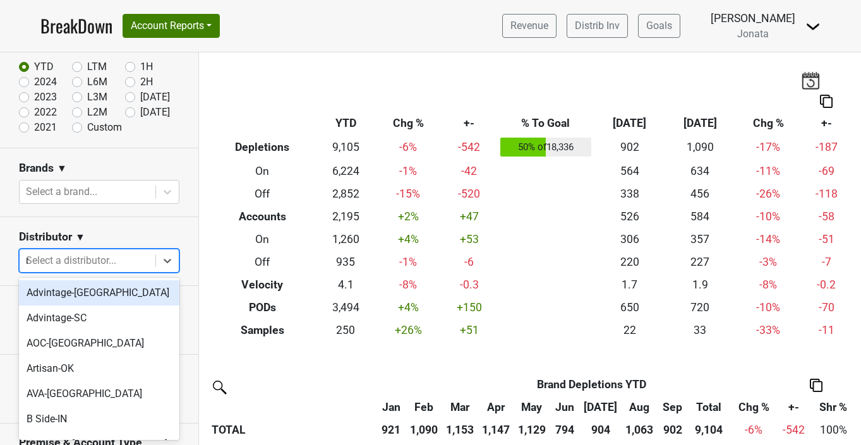
type input "ms"
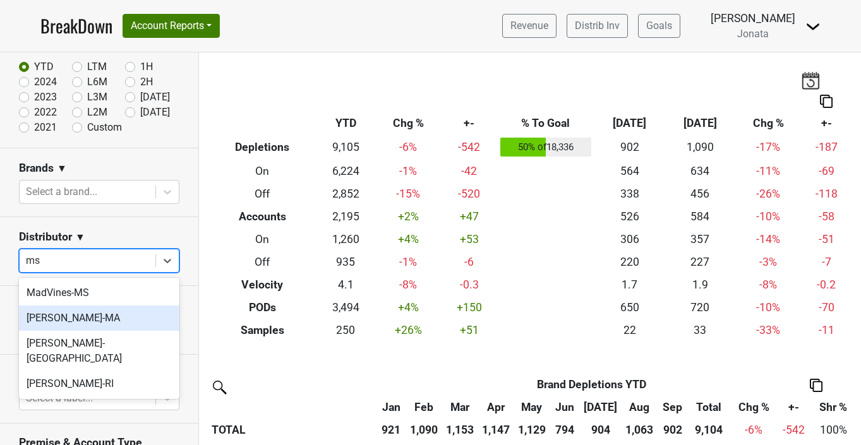
click at [62, 319] on div "[PERSON_NAME]-MA" at bounding box center [99, 318] width 160 height 25
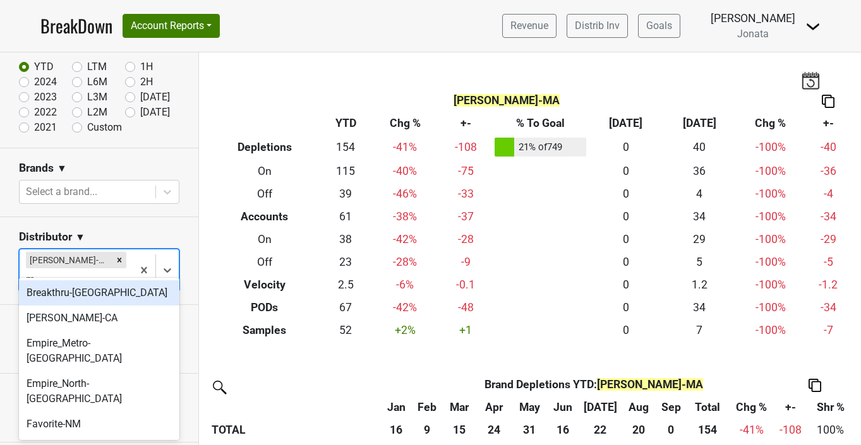
type input "ms"
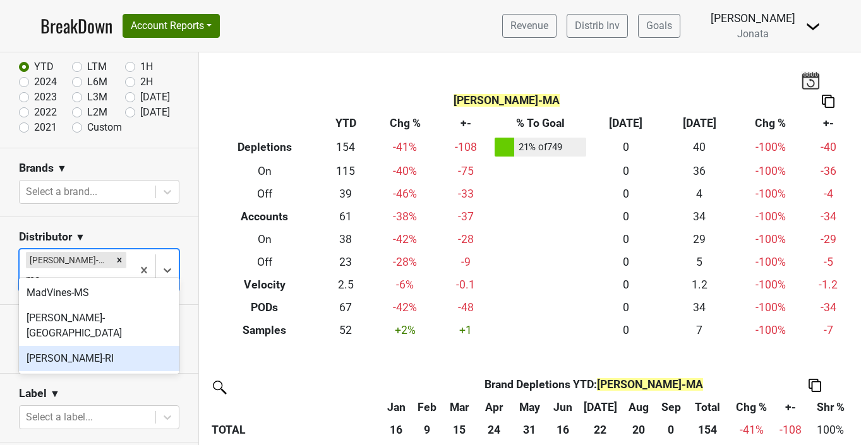
click at [80, 346] on div "[PERSON_NAME]-RI" at bounding box center [99, 358] width 160 height 25
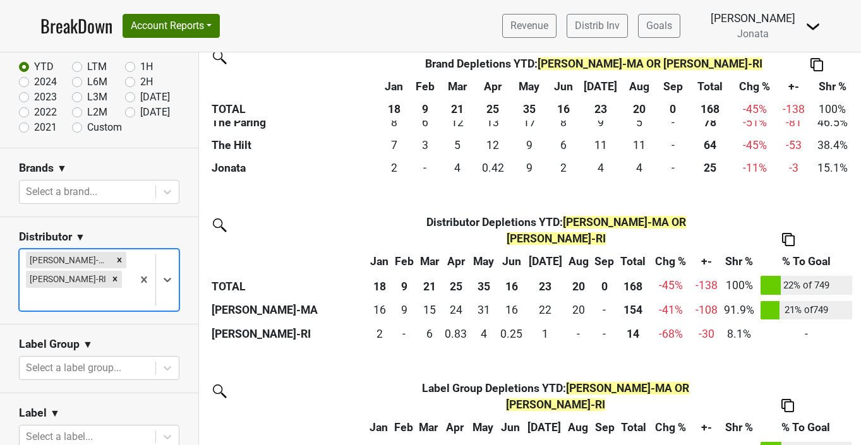
scroll to position [326, 0]
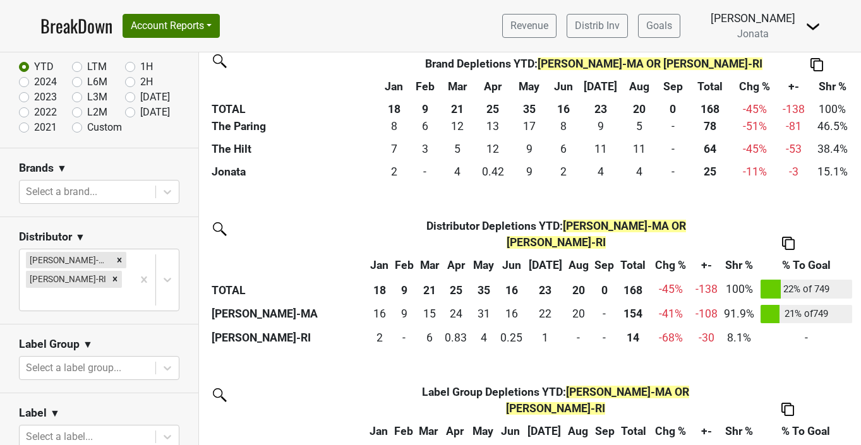
click at [140, 95] on label "[DATE]" at bounding box center [155, 97] width 30 height 15
click at [129, 95] on input "[DATE]" at bounding box center [150, 96] width 51 height 13
radio input "true"
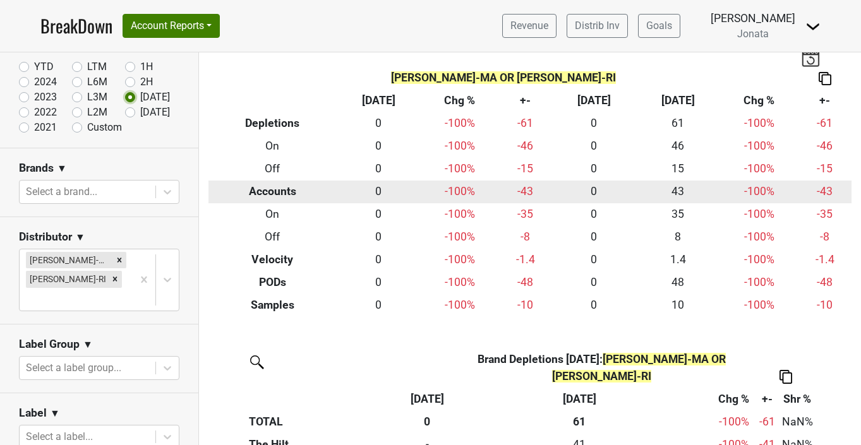
scroll to position [0, 0]
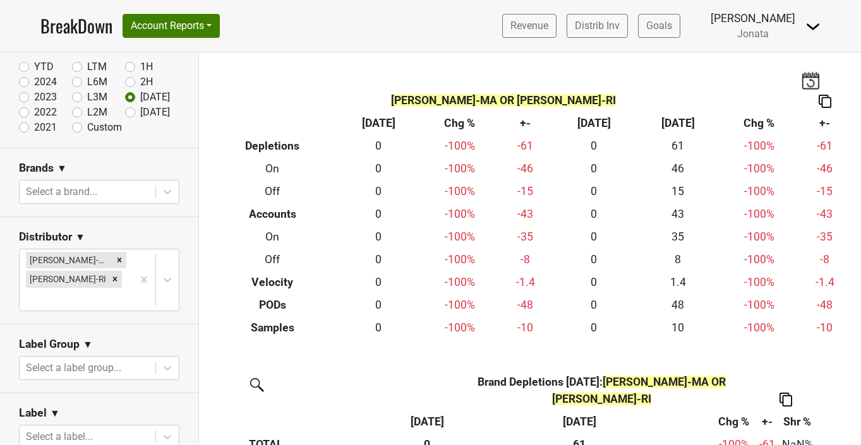
click at [34, 65] on label "YTD" at bounding box center [44, 66] width 20 height 15
click at [21, 65] on input "YTD" at bounding box center [44, 65] width 51 height 13
radio input "true"
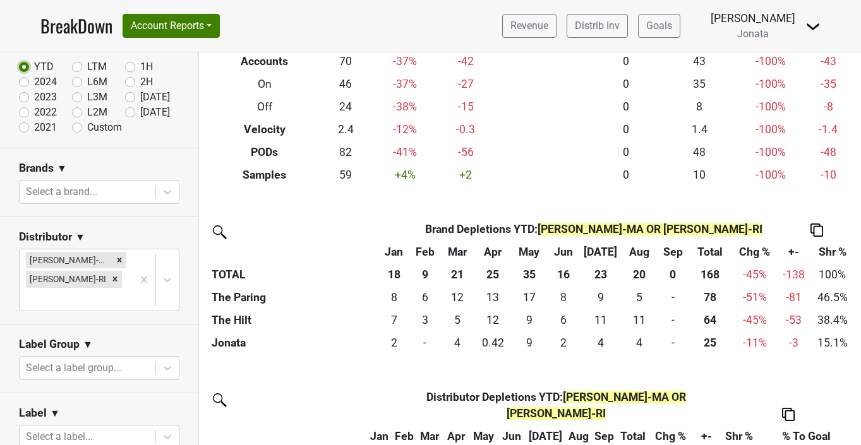
scroll to position [148, 0]
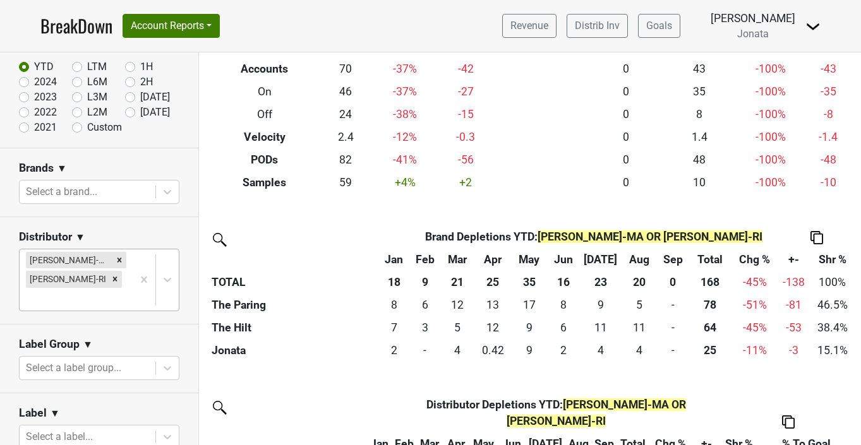
click at [105, 290] on div at bounding box center [76, 299] width 100 height 18
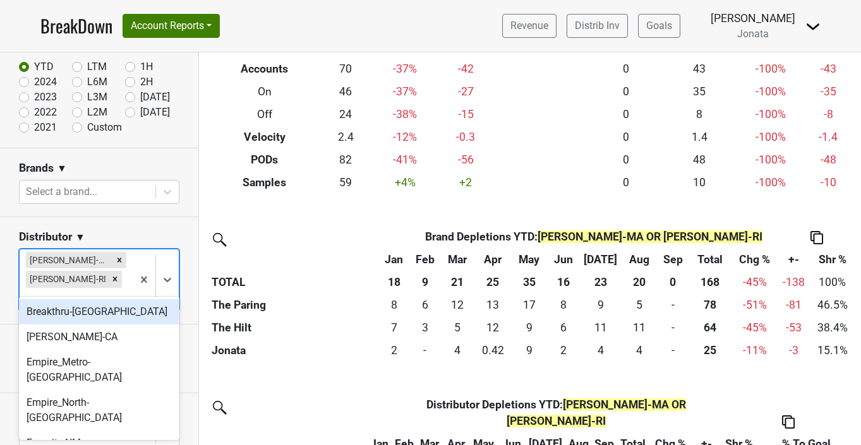
type input "ms"
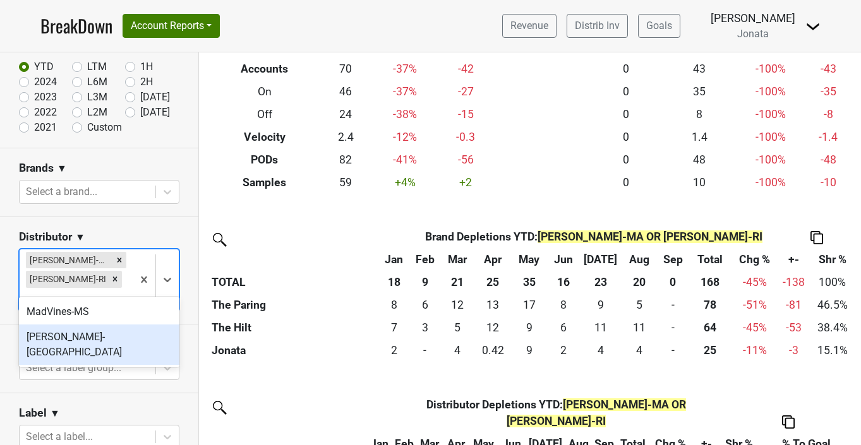
click at [83, 340] on div "[PERSON_NAME]-[GEOGRAPHIC_DATA]" at bounding box center [99, 345] width 160 height 40
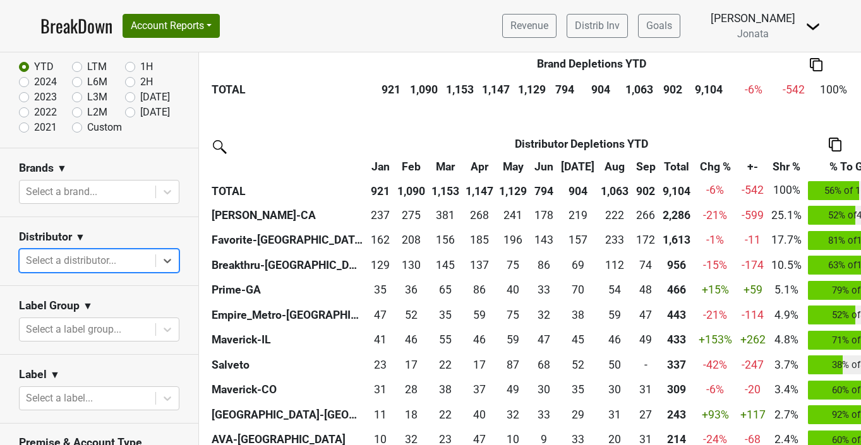
scroll to position [261, 0]
